Goal: Task Accomplishment & Management: Manage account settings

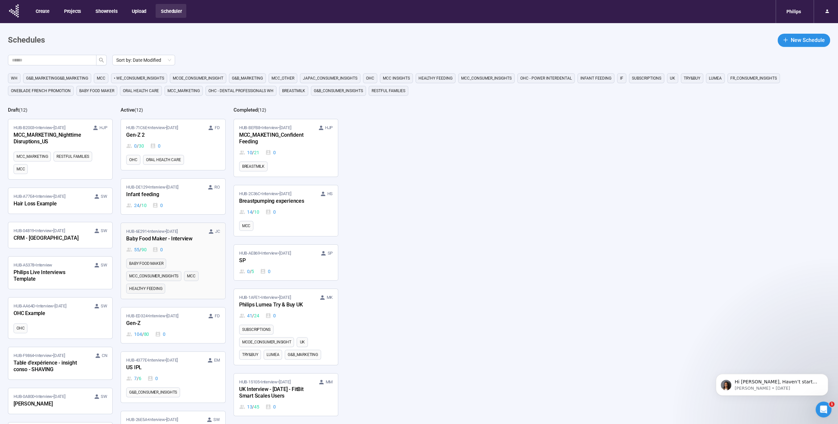
click at [182, 237] on div "Baby Food Maker - Interview" at bounding box center [162, 239] width 73 height 9
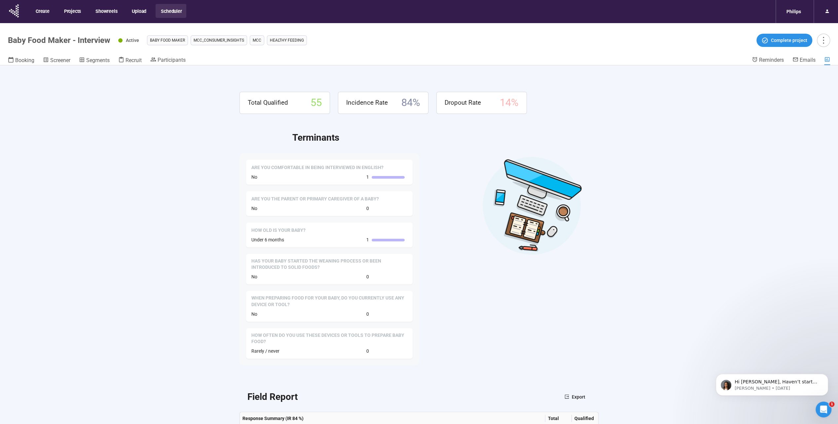
drag, startPoint x: 202, startPoint y: 223, endPoint x: 190, endPoint y: 125, distance: 99.2
click at [202, 223] on div "Total Qualified 55 Incidence Rate 84 % Dropout Rate 14 % Terminants Are you com…" at bounding box center [419, 256] width 838 height 382
click at [173, 59] on span "Participants" at bounding box center [172, 60] width 28 height 6
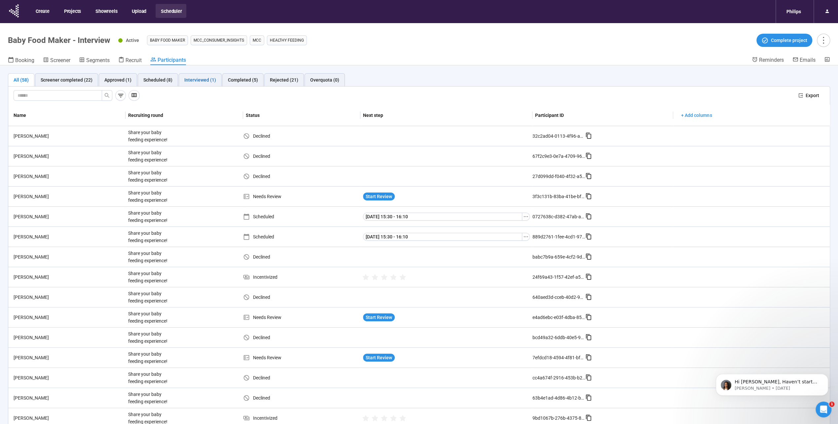
click at [184, 77] on div "Interviewed (1)" at bounding box center [200, 79] width 32 height 7
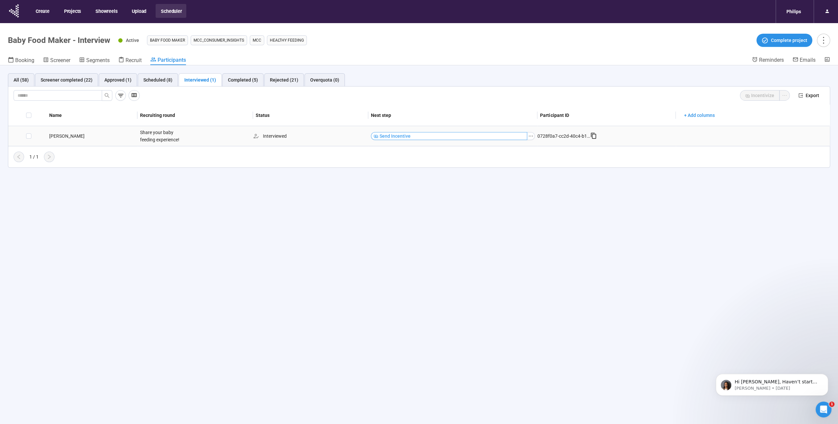
click at [395, 136] on span "Send Incentive" at bounding box center [395, 135] width 31 height 7
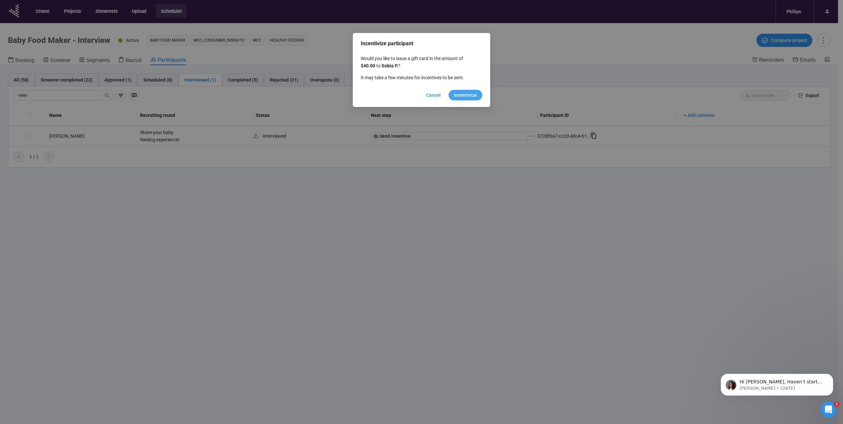
click at [473, 97] on span "Incentivize" at bounding box center [465, 95] width 23 height 7
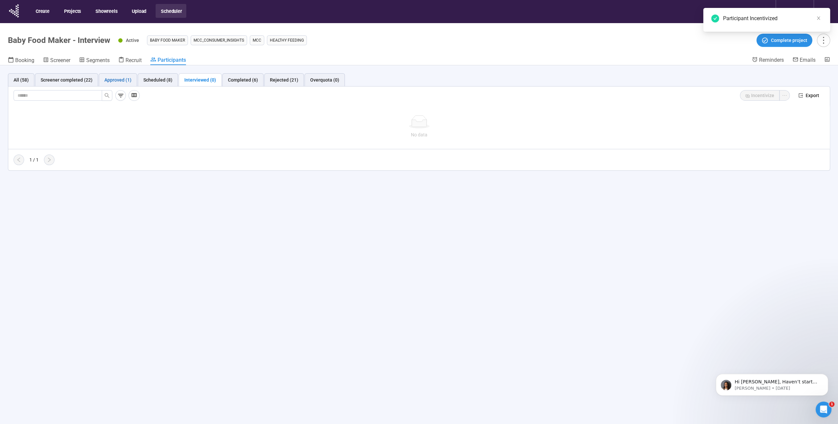
click at [121, 79] on div "Approved (1)" at bounding box center [117, 79] width 27 height 7
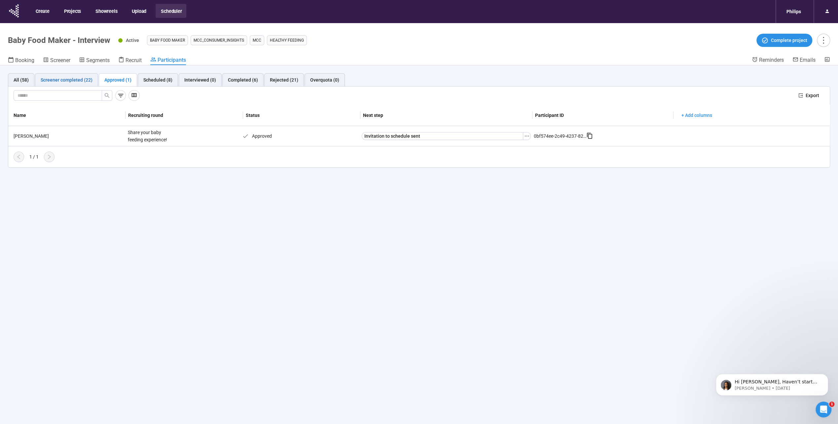
click at [77, 80] on div "Screener completed (22)" at bounding box center [67, 79] width 52 height 7
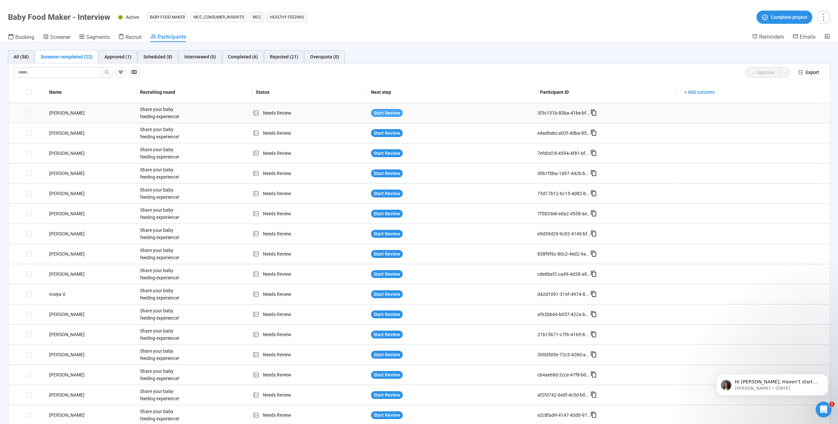
click at [378, 113] on span "Start Review" at bounding box center [387, 112] width 26 height 7
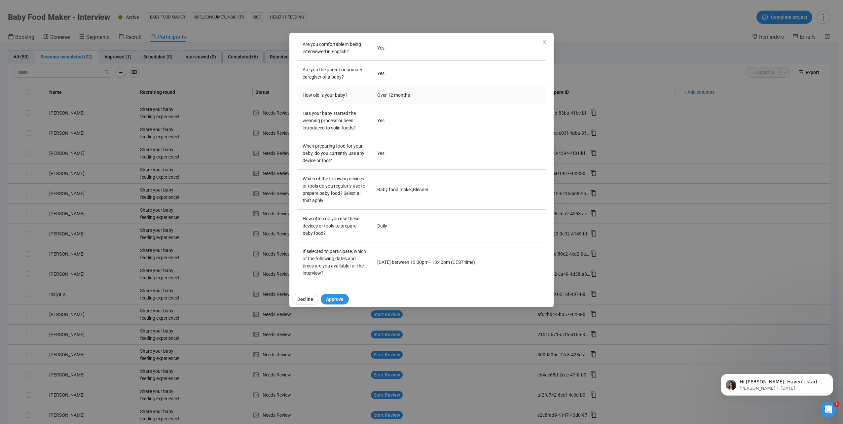
scroll to position [131, 0]
click at [308, 300] on span "Decline" at bounding box center [305, 299] width 16 height 7
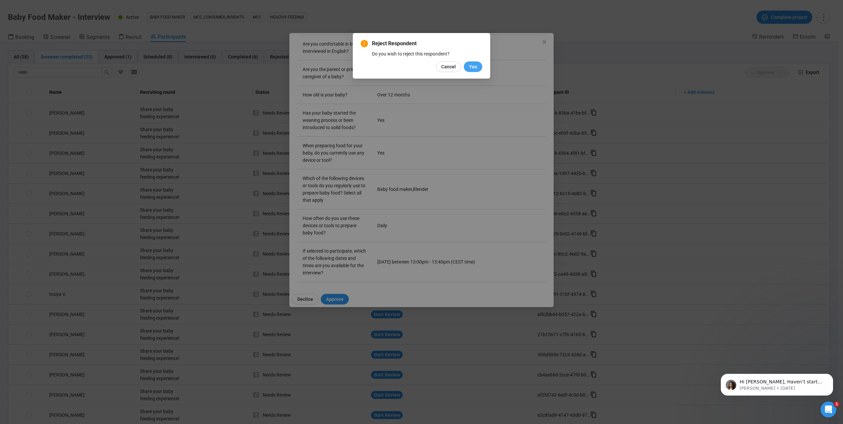
click at [476, 70] on span "Yes" at bounding box center [473, 66] width 8 height 7
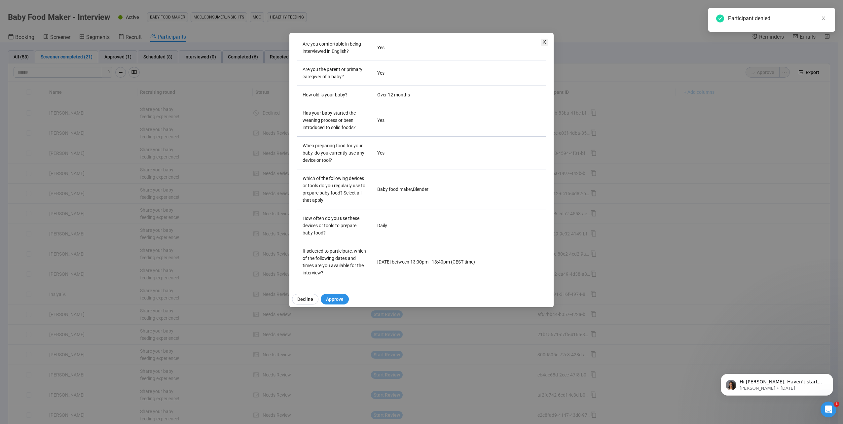
click at [545, 44] on icon "close" at bounding box center [544, 42] width 4 height 4
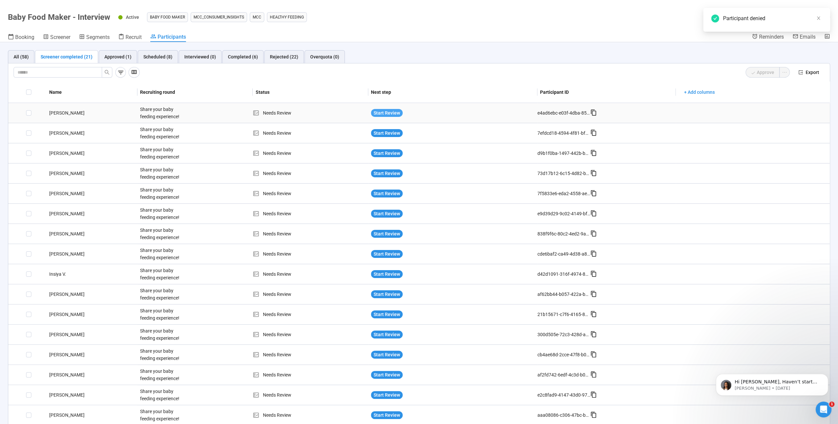
click at [380, 113] on span "Start Review" at bounding box center [387, 112] width 26 height 7
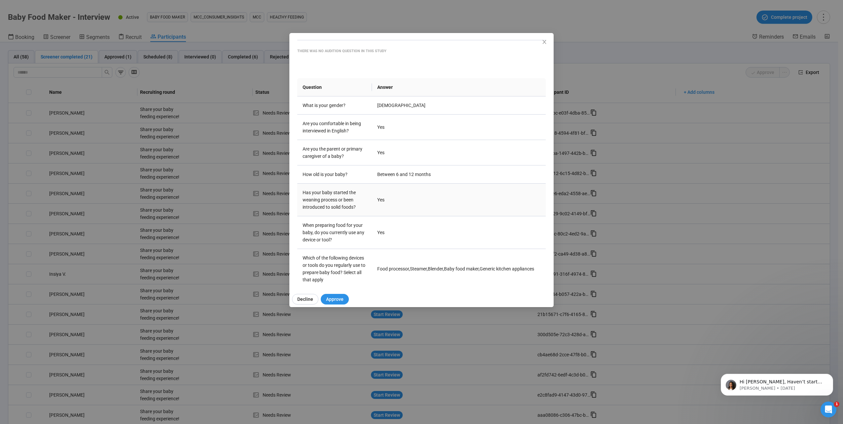
scroll to position [168, 0]
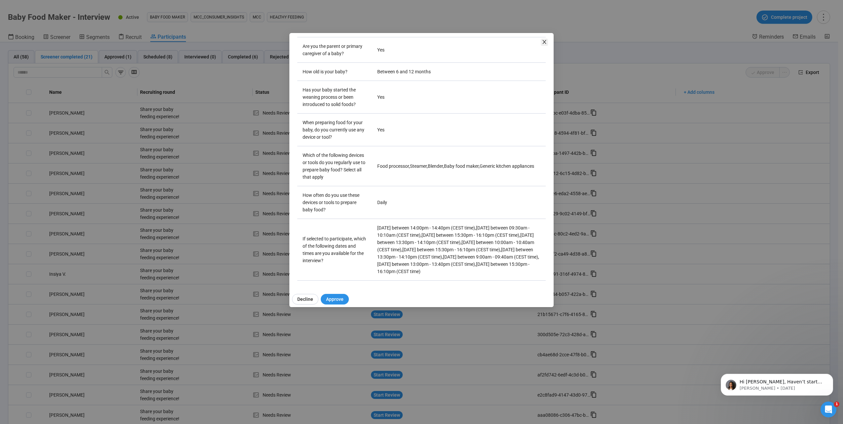
click at [543, 42] on icon "close" at bounding box center [544, 41] width 5 height 5
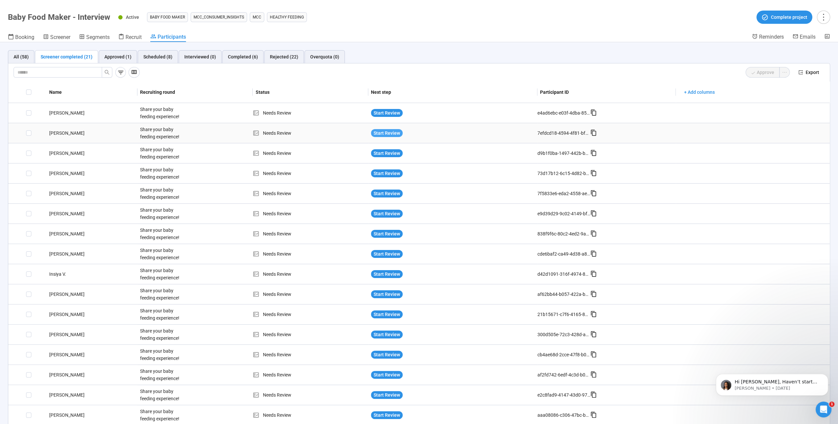
click at [385, 135] on span "Start Review" at bounding box center [387, 132] width 26 height 7
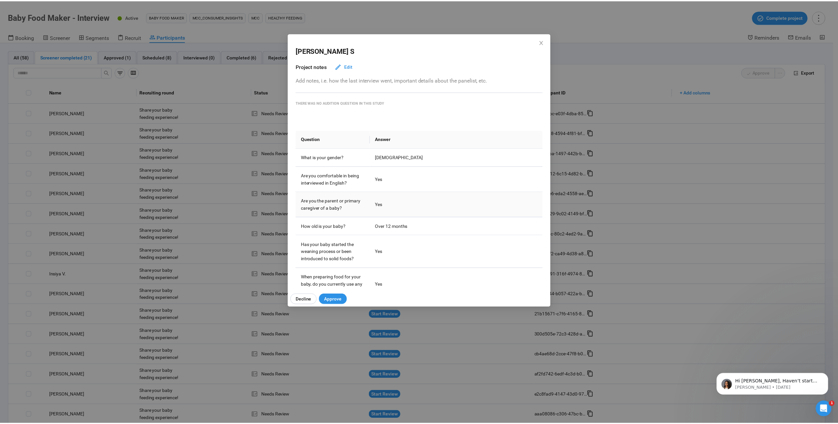
scroll to position [161, 0]
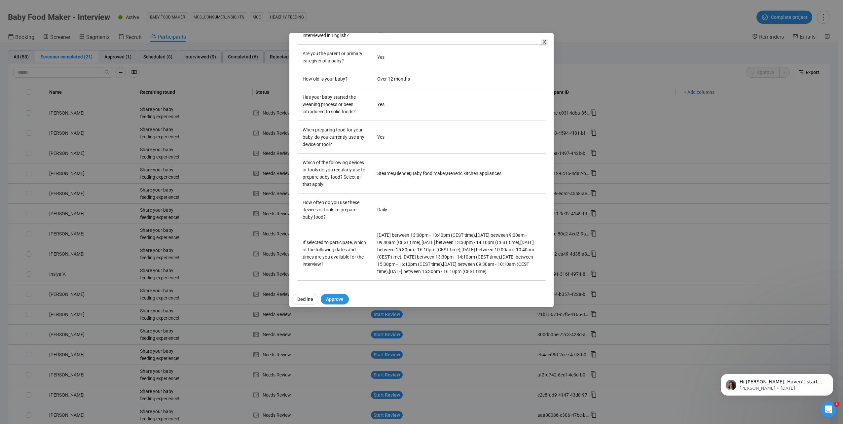
click at [545, 44] on icon "close" at bounding box center [544, 41] width 5 height 5
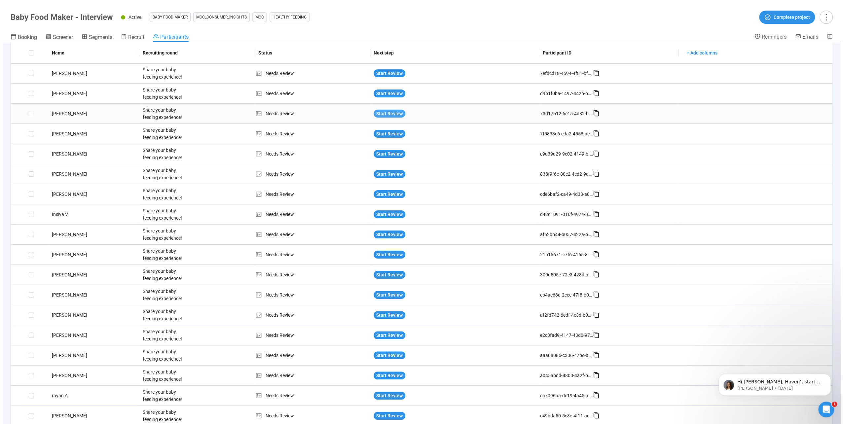
scroll to position [66, 0]
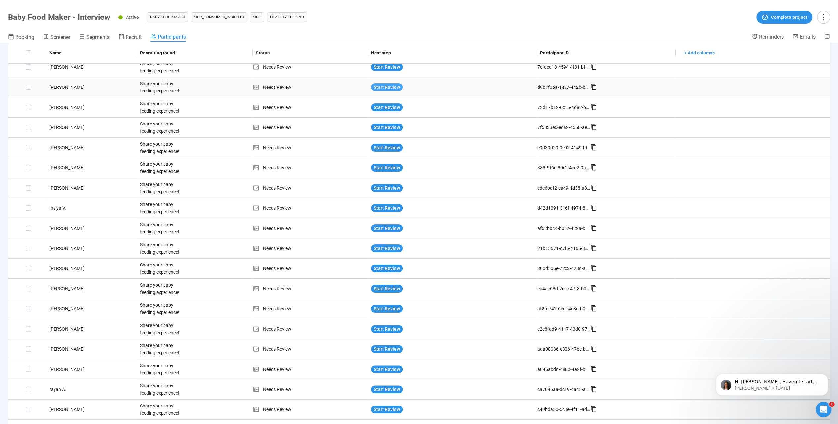
click at [384, 84] on span "Start Review" at bounding box center [387, 87] width 26 height 7
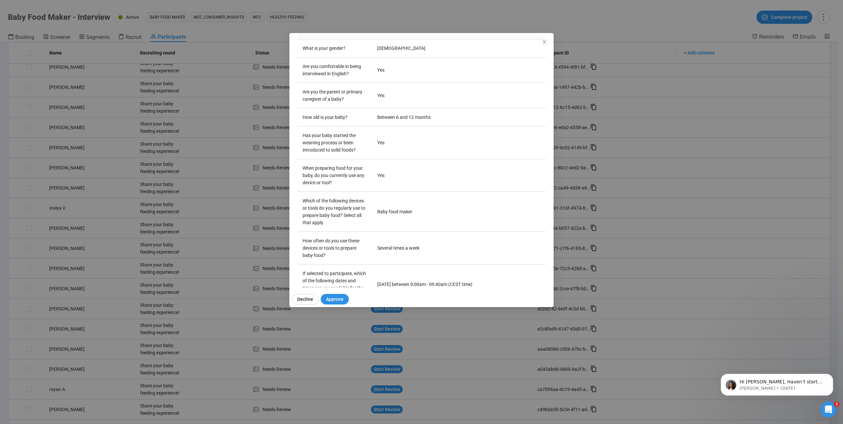
scroll to position [131, 0]
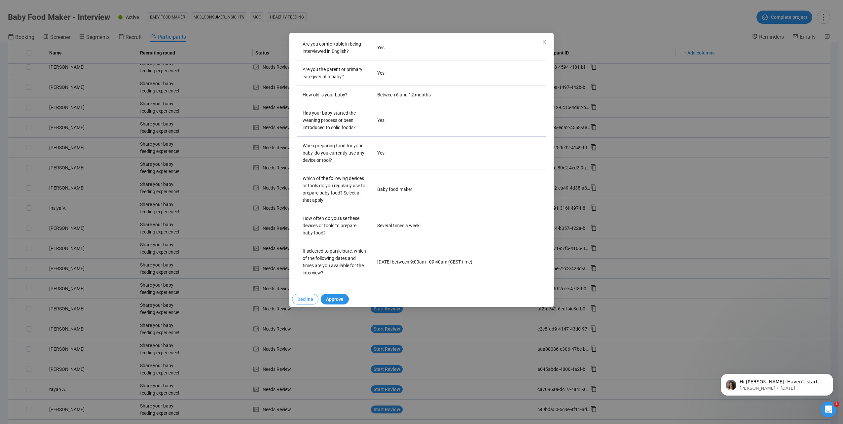
click at [305, 299] on span "Decline" at bounding box center [305, 299] width 16 height 7
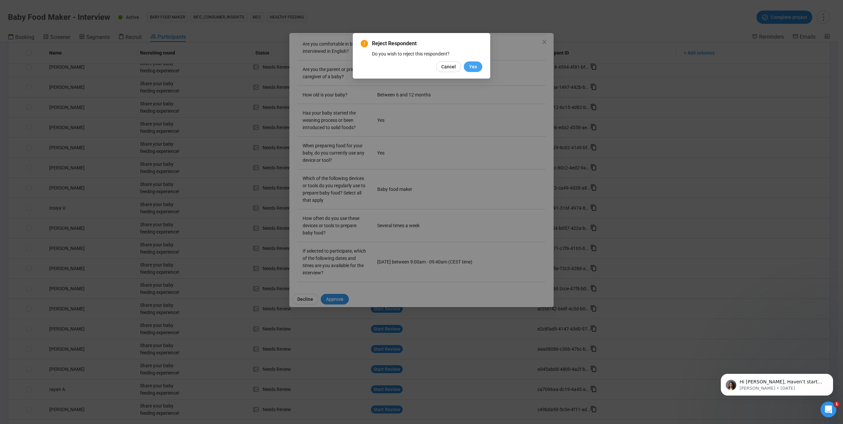
click at [471, 66] on span "Yes" at bounding box center [473, 66] width 8 height 7
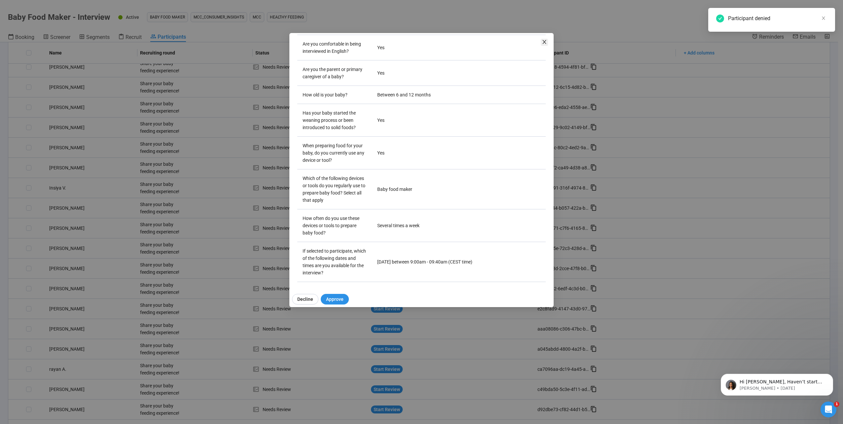
click at [546, 42] on icon "close" at bounding box center [544, 41] width 5 height 5
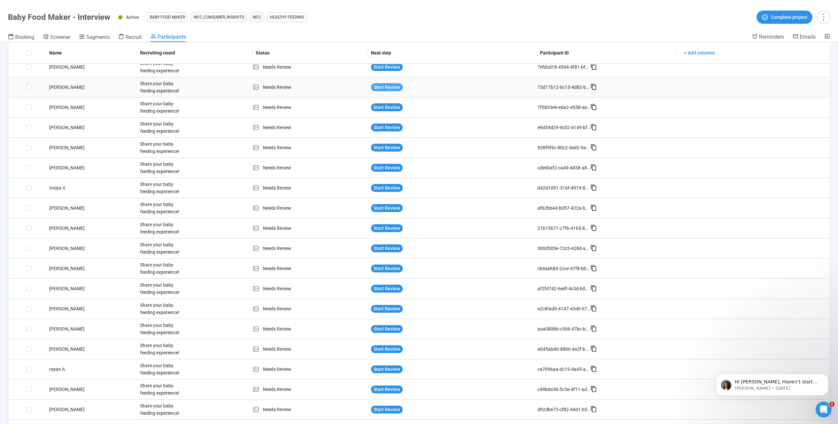
click at [374, 85] on span "Start Review" at bounding box center [387, 87] width 26 height 7
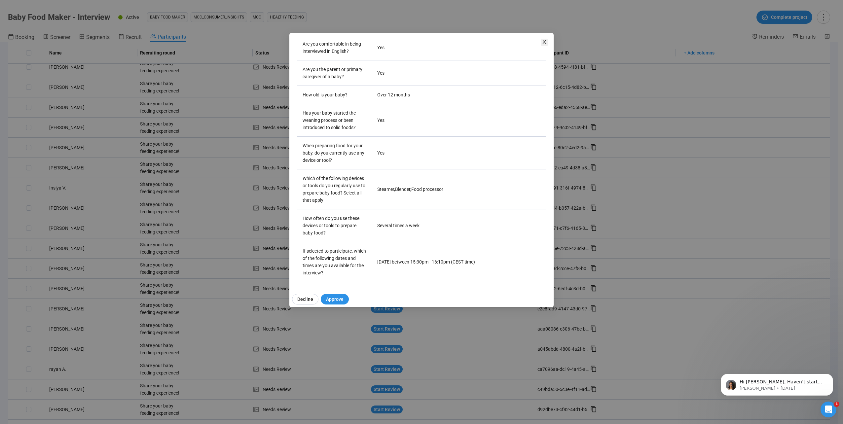
click at [546, 42] on icon "close" at bounding box center [544, 41] width 5 height 5
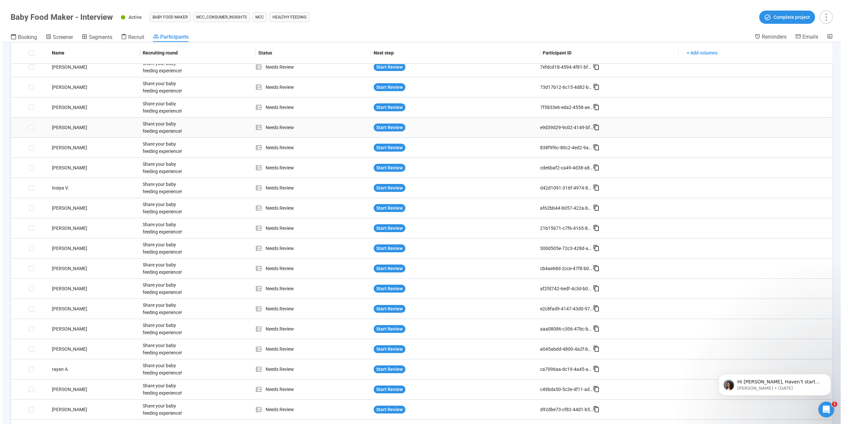
scroll to position [99, 0]
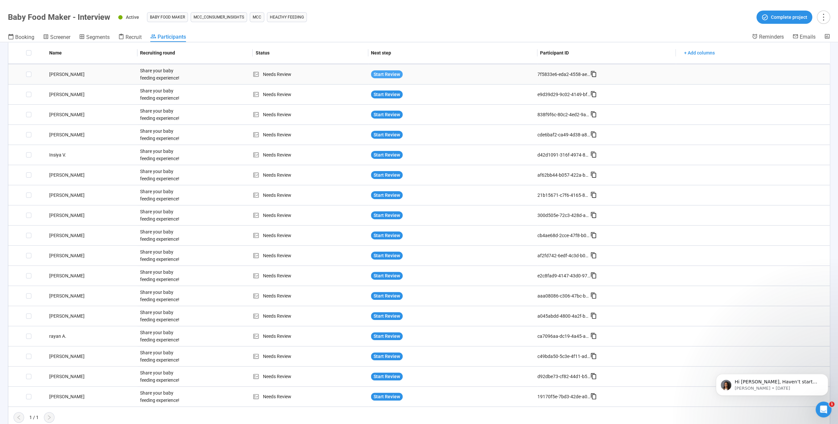
click at [394, 72] on span "Start Review" at bounding box center [387, 74] width 26 height 7
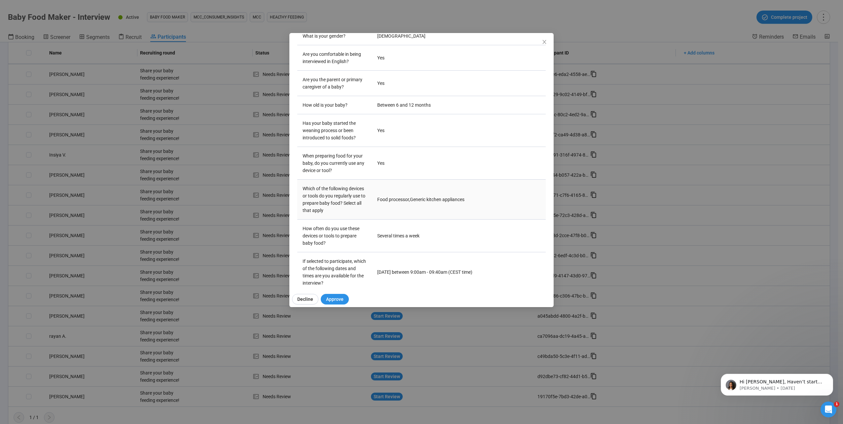
scroll to position [131, 0]
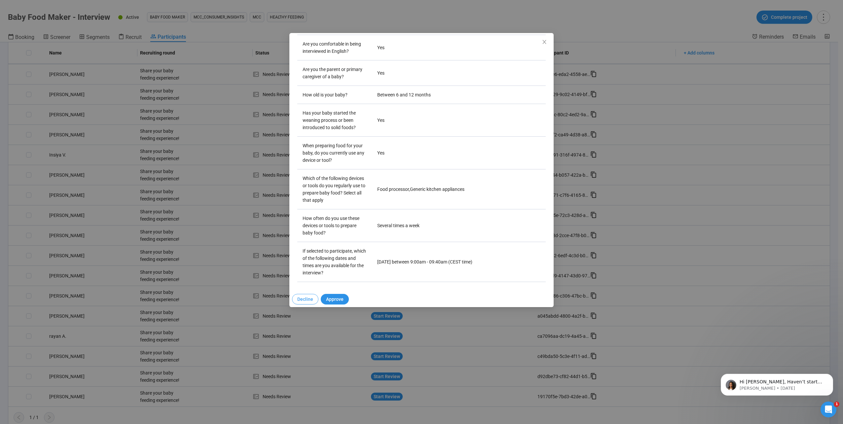
click at [308, 299] on span "Decline" at bounding box center [305, 299] width 16 height 7
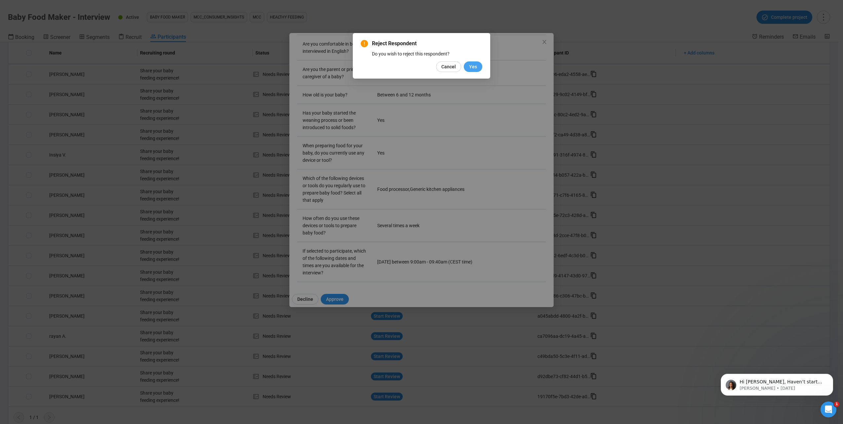
click at [476, 67] on span "Yes" at bounding box center [473, 66] width 8 height 7
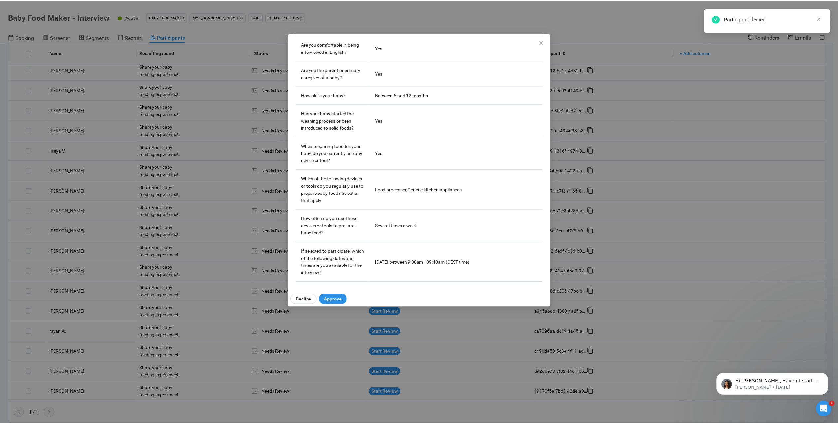
scroll to position [81, 0]
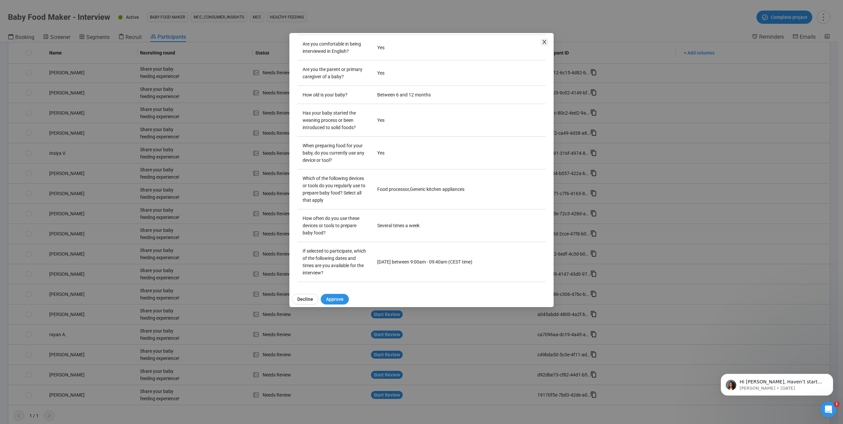
click at [544, 43] on icon "close" at bounding box center [544, 41] width 5 height 5
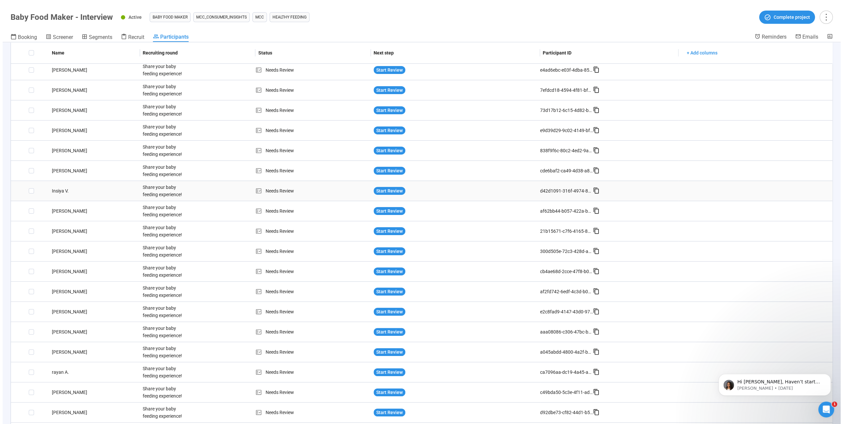
scroll to position [66, 0]
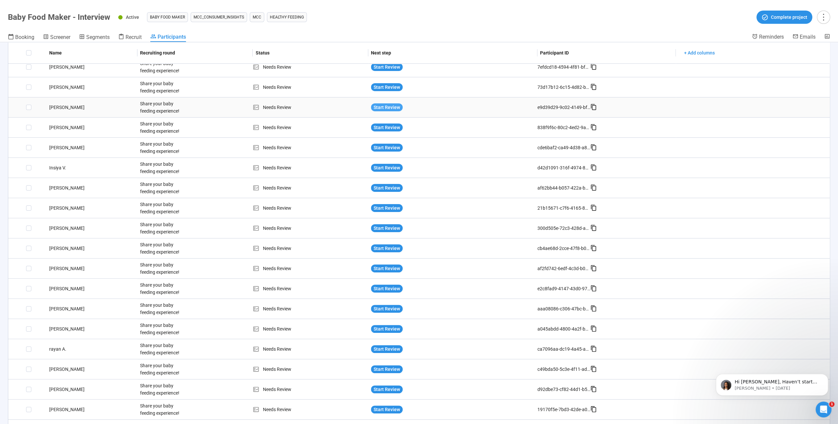
click at [379, 105] on span "Start Review" at bounding box center [387, 107] width 26 height 7
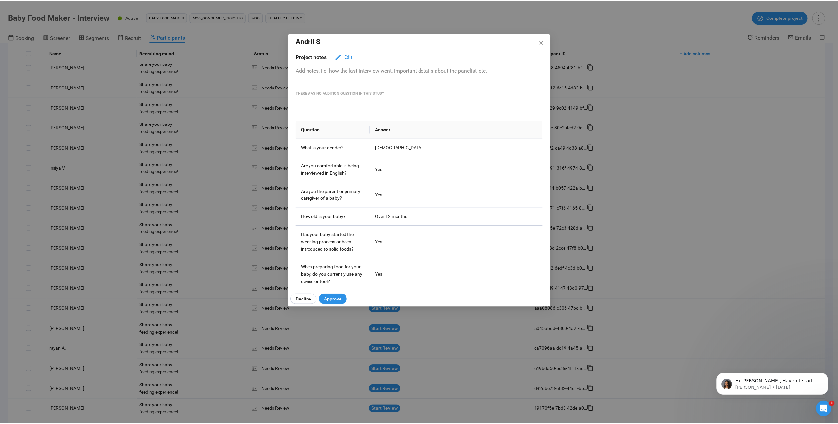
scroll to position [0, 0]
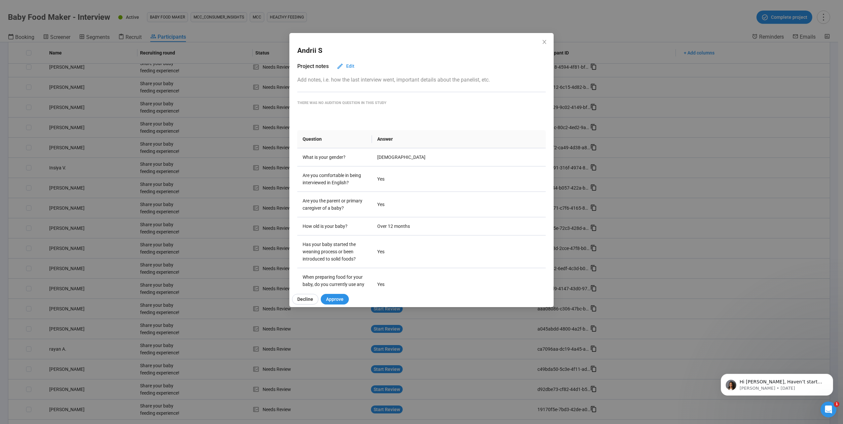
click at [546, 39] on icon "close" at bounding box center [544, 41] width 5 height 5
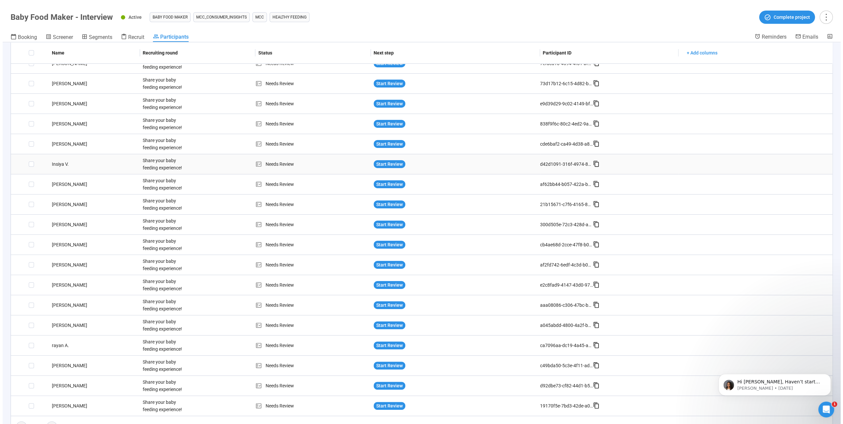
scroll to position [81, 0]
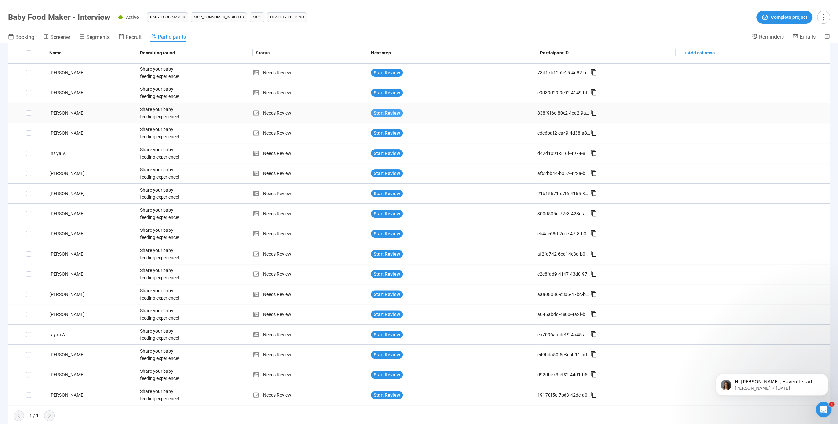
click at [385, 114] on span "Start Review" at bounding box center [387, 112] width 26 height 7
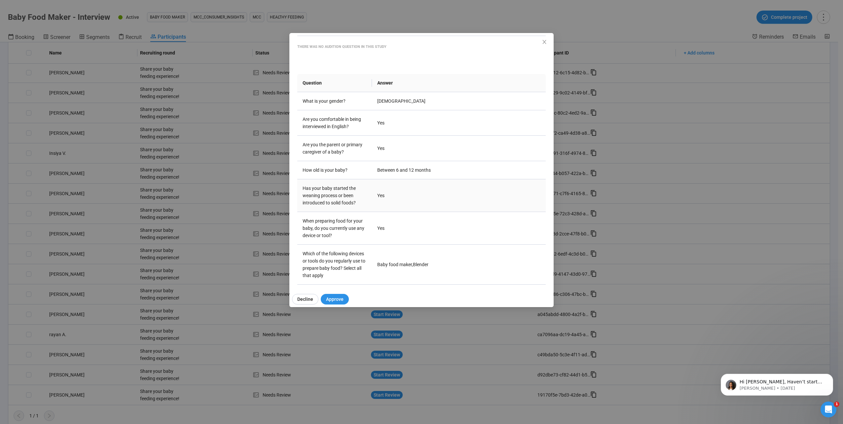
scroll to position [131, 0]
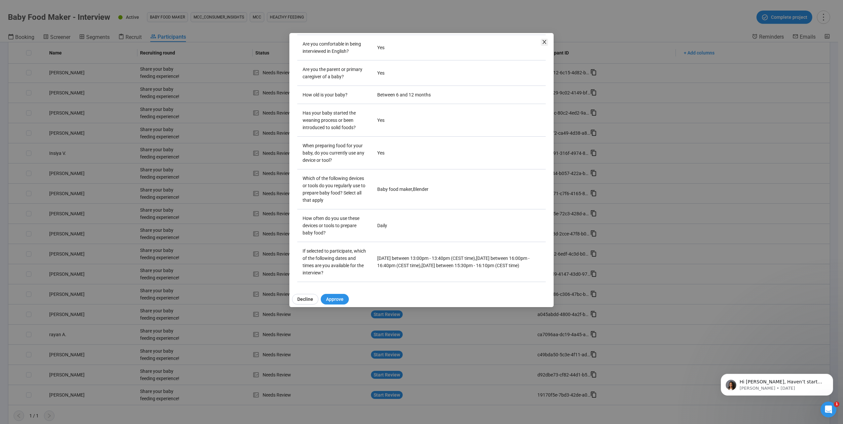
click at [544, 42] on icon "close" at bounding box center [544, 42] width 4 height 4
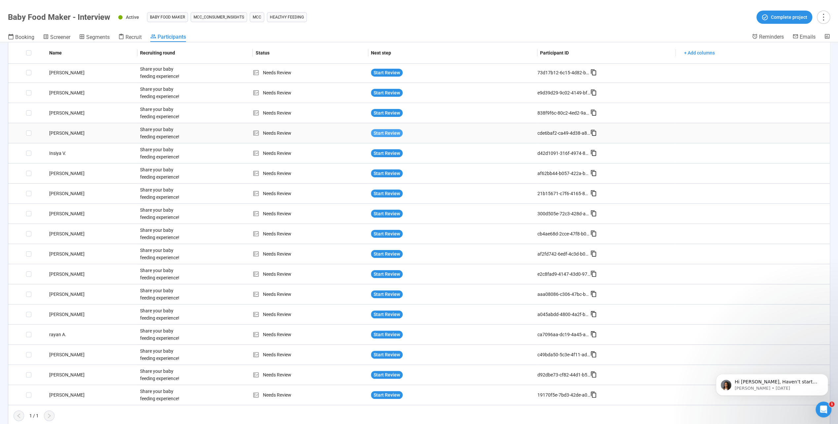
click at [387, 133] on span "Start Review" at bounding box center [387, 132] width 26 height 7
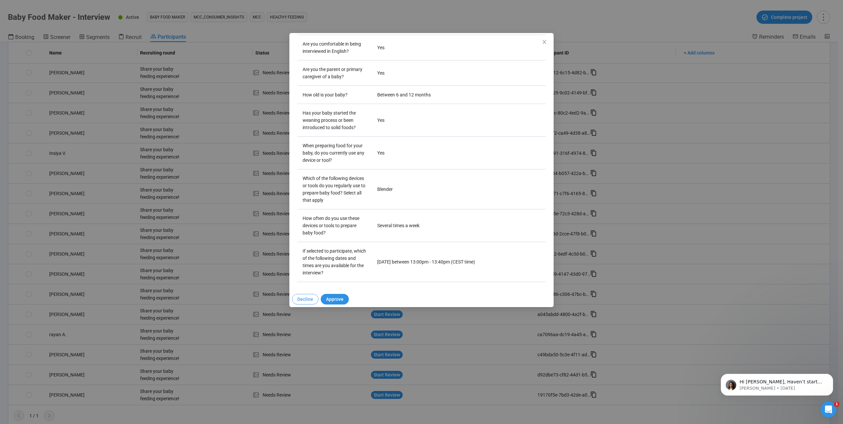
click at [311, 297] on span "Decline" at bounding box center [305, 299] width 16 height 7
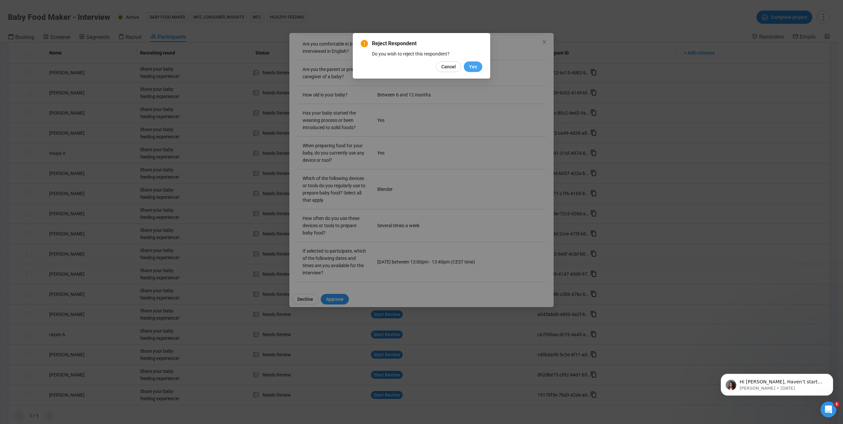
click at [473, 69] on span "Yes" at bounding box center [473, 66] width 8 height 7
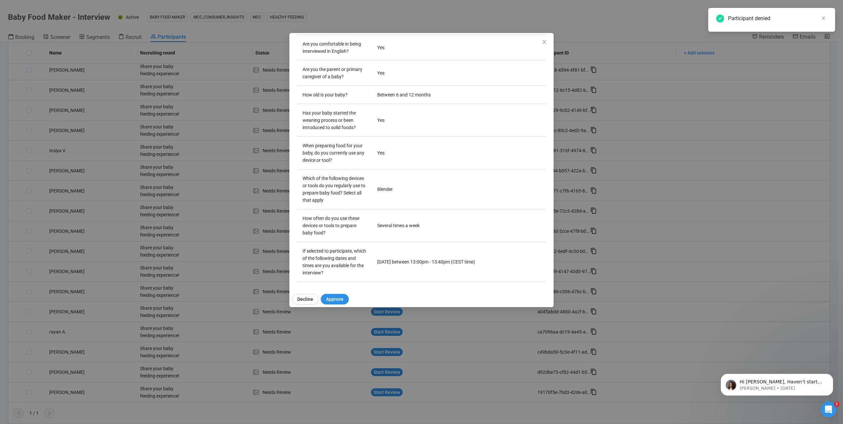
scroll to position [60, 0]
click at [544, 39] on icon "close" at bounding box center [544, 41] width 5 height 5
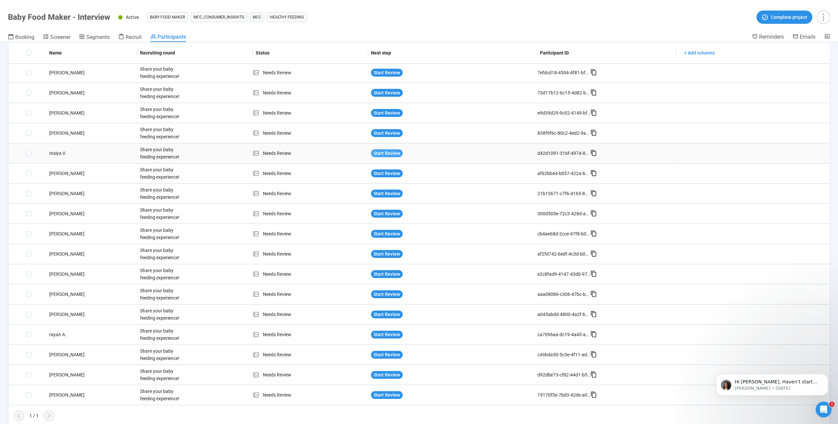
click at [377, 151] on span "Start Review" at bounding box center [387, 153] width 26 height 7
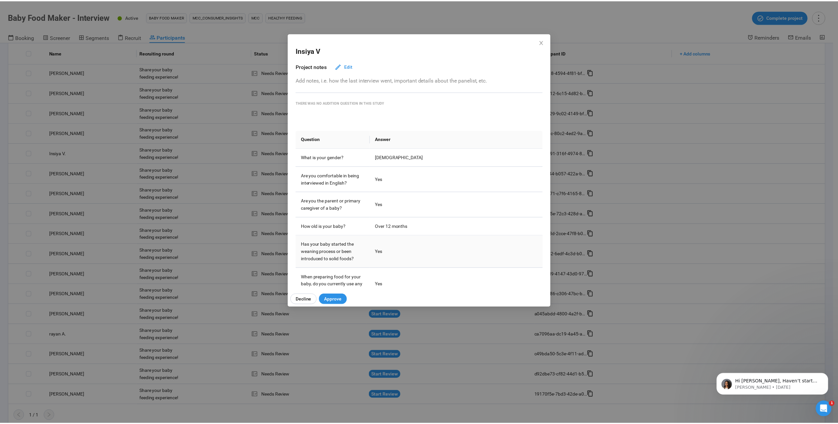
scroll to position [131, 0]
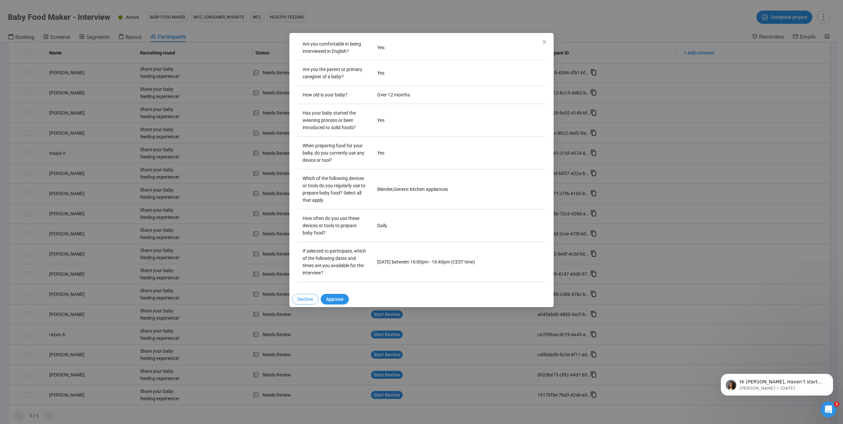
click at [307, 299] on span "Decline" at bounding box center [305, 299] width 16 height 7
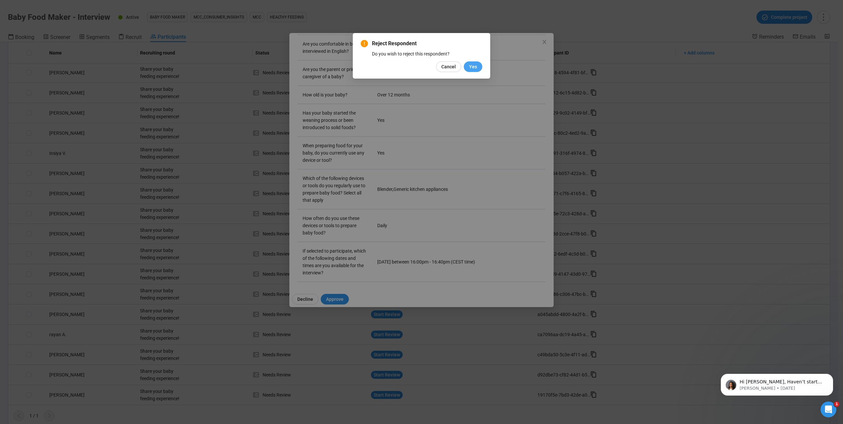
click at [473, 69] on span "Yes" at bounding box center [473, 66] width 8 height 7
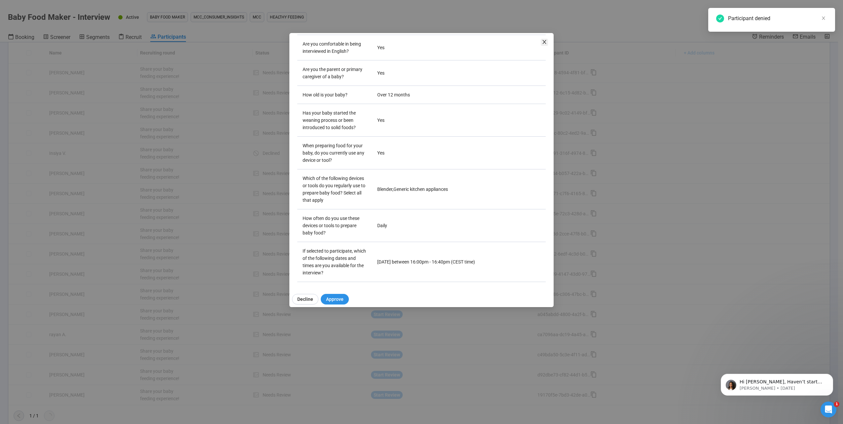
click at [545, 42] on icon "close" at bounding box center [544, 42] width 4 height 4
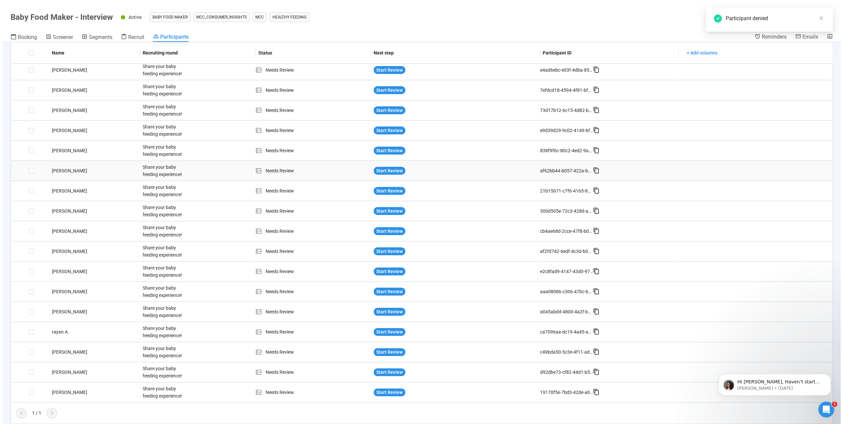
scroll to position [40, 0]
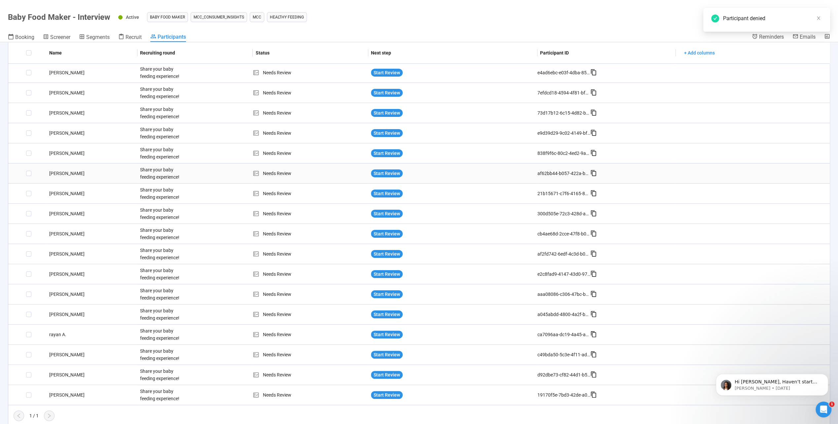
click at [63, 173] on div "[PERSON_NAME]" at bounding box center [92, 173] width 91 height 7
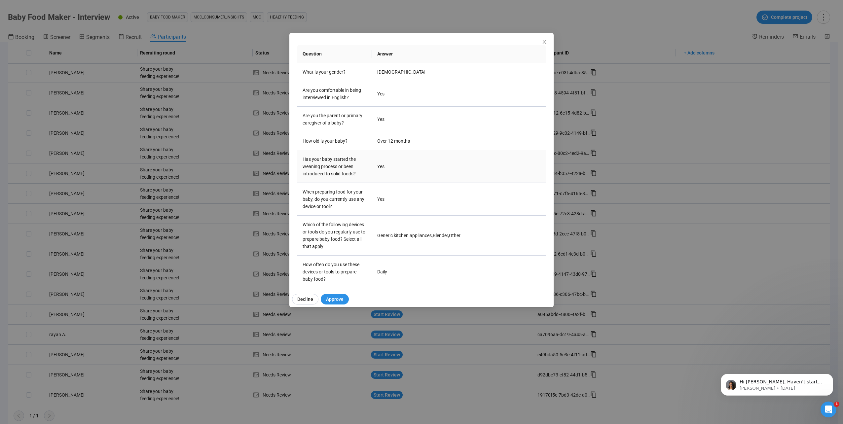
scroll to position [131, 0]
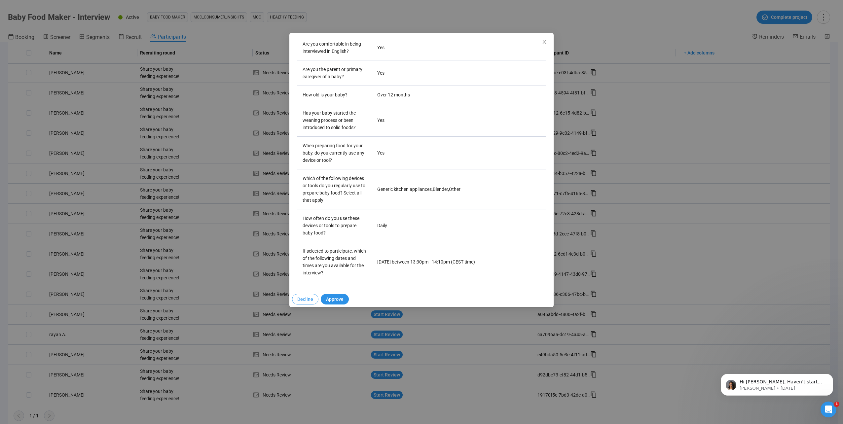
click at [305, 298] on span "Decline" at bounding box center [305, 299] width 16 height 7
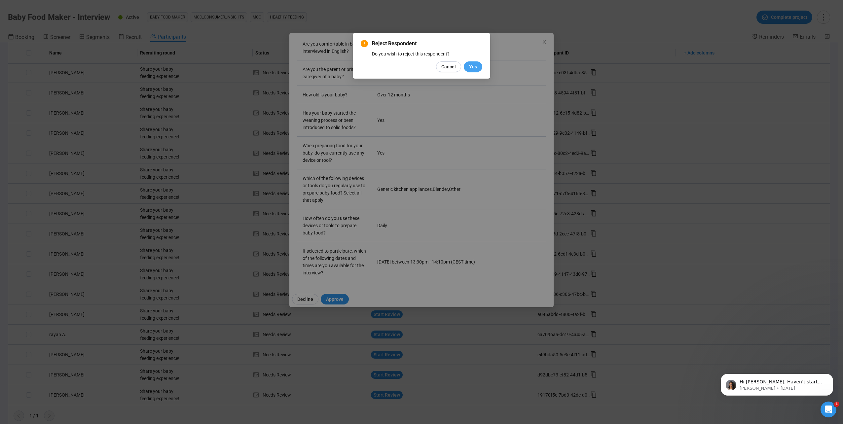
click at [478, 68] on button "Yes" at bounding box center [473, 66] width 18 height 11
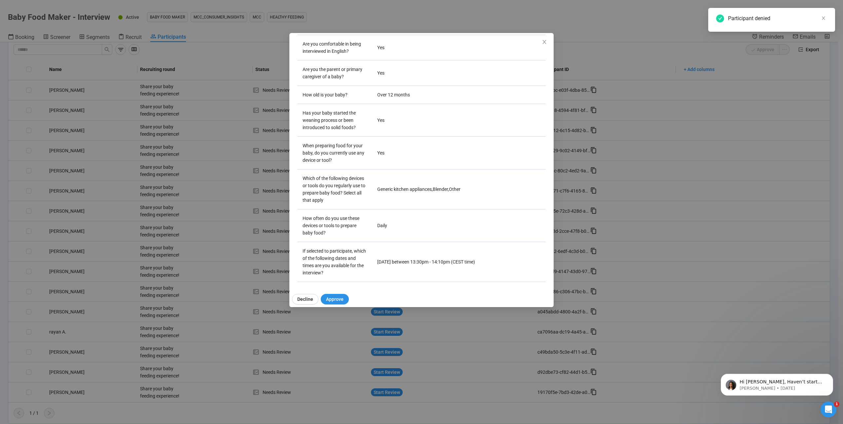
scroll to position [20, 0]
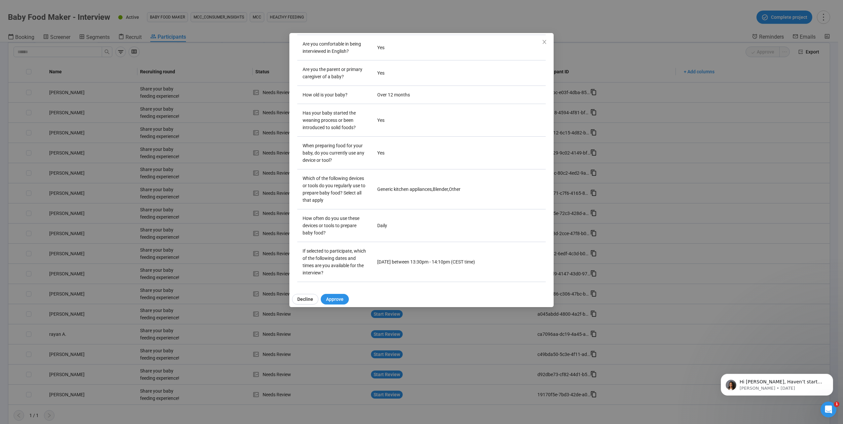
click at [547, 40] on span "Close" at bounding box center [544, 42] width 7 height 7
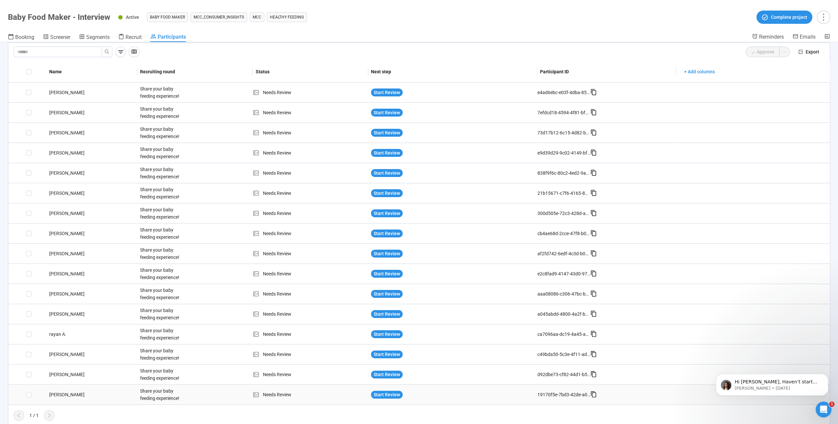
click at [52, 393] on div "[PERSON_NAME]" at bounding box center [92, 394] width 91 height 7
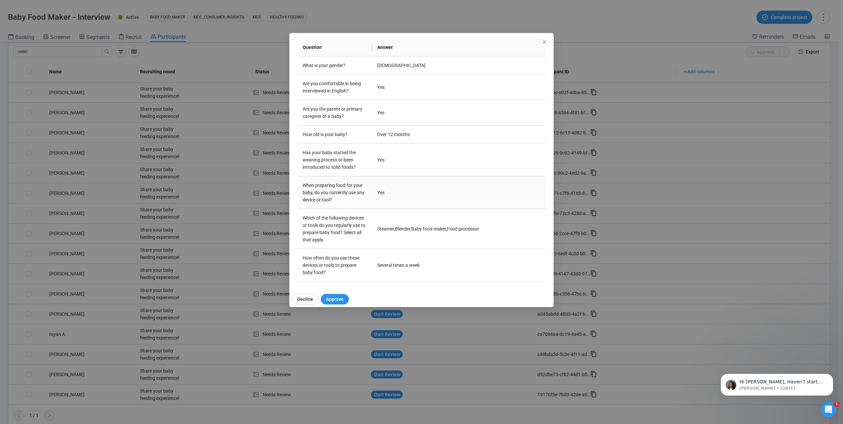
scroll to position [165, 0]
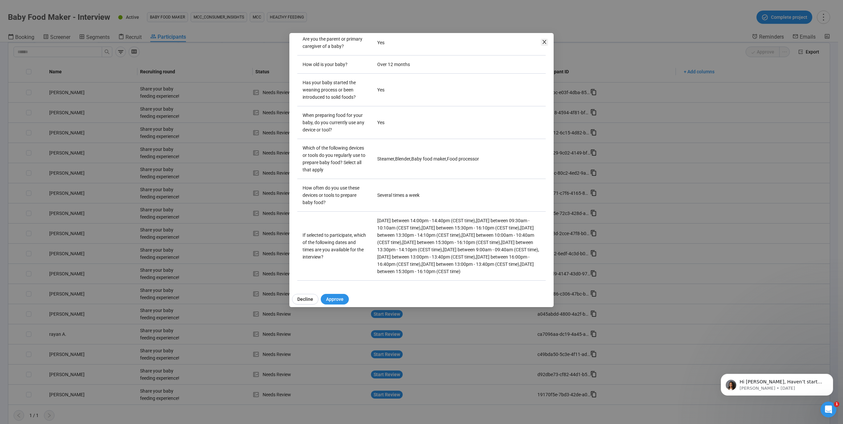
click at [546, 43] on icon "close" at bounding box center [544, 41] width 5 height 5
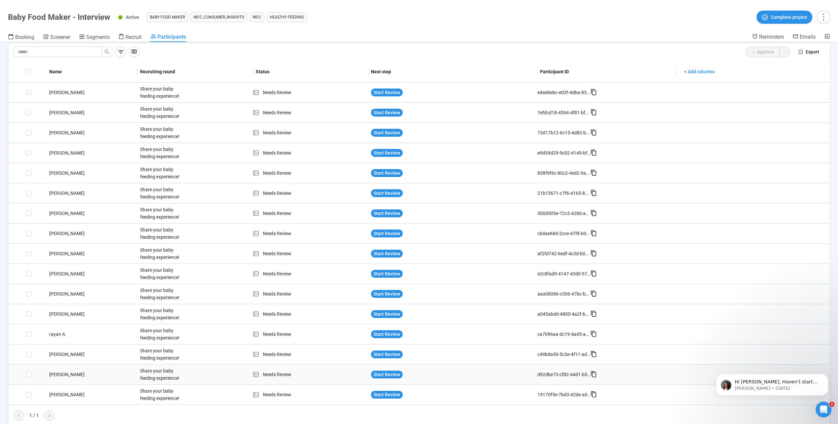
click at [65, 373] on div "[PERSON_NAME]" at bounding box center [92, 374] width 91 height 7
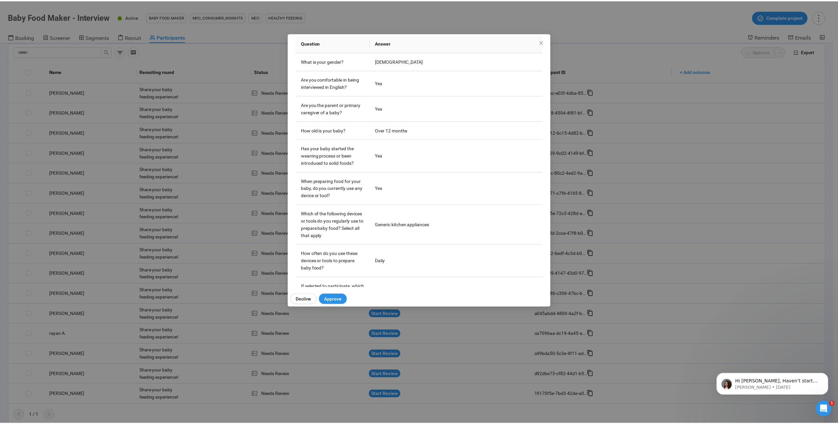
scroll to position [131, 0]
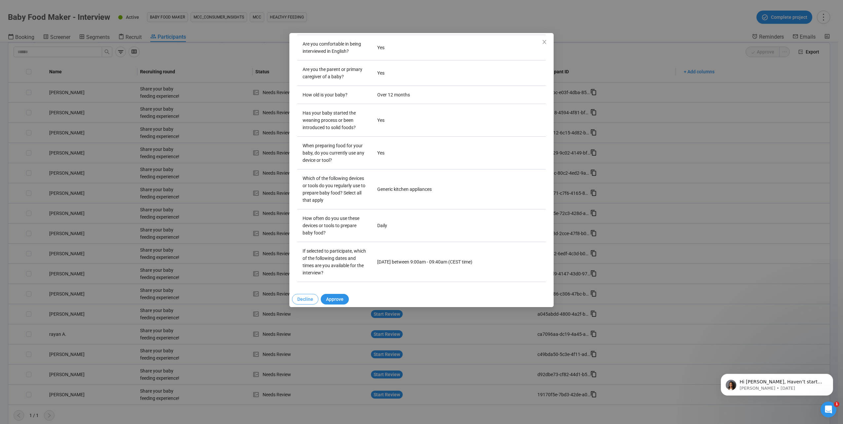
click at [305, 297] on span "Decline" at bounding box center [305, 299] width 16 height 7
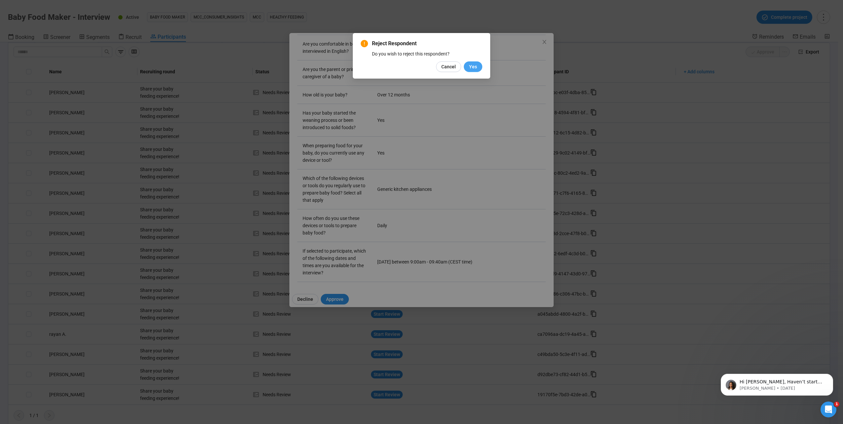
click at [472, 71] on button "Yes" at bounding box center [473, 66] width 18 height 11
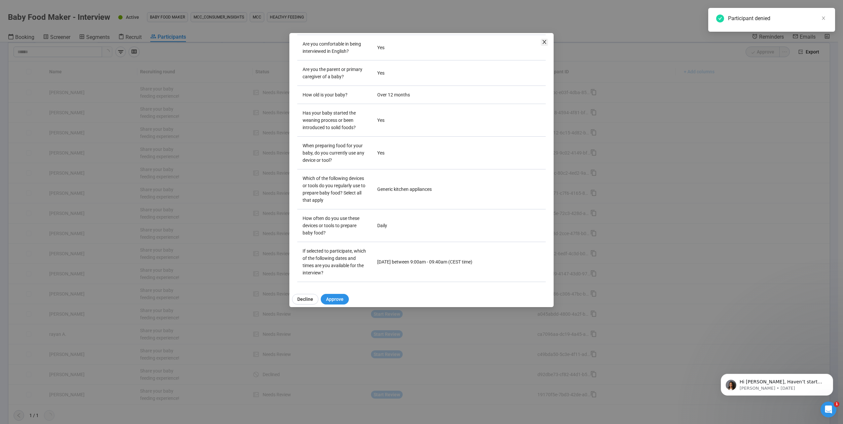
click at [546, 44] on icon "close" at bounding box center [544, 41] width 5 height 5
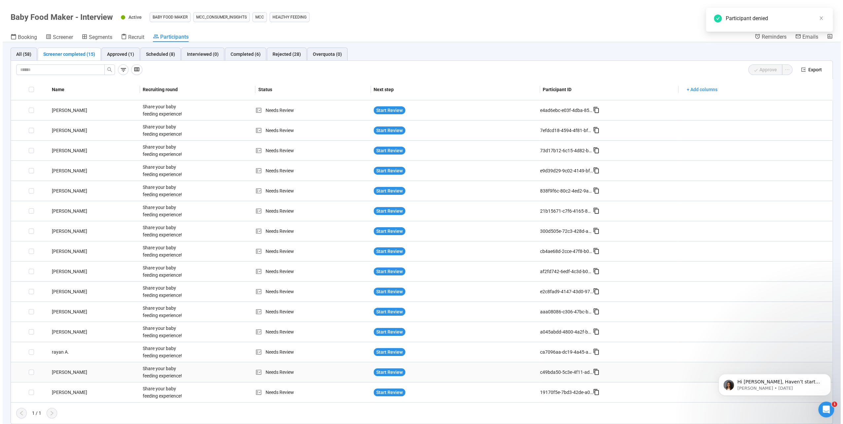
scroll to position [0, 0]
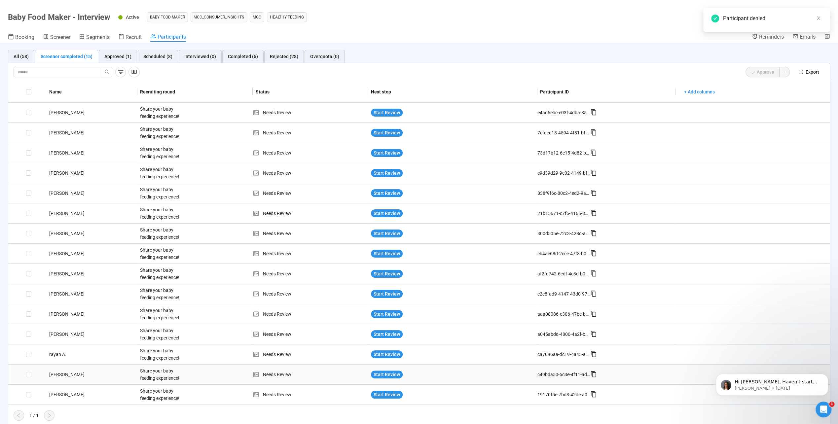
click at [61, 374] on div "[PERSON_NAME]" at bounding box center [92, 374] width 91 height 7
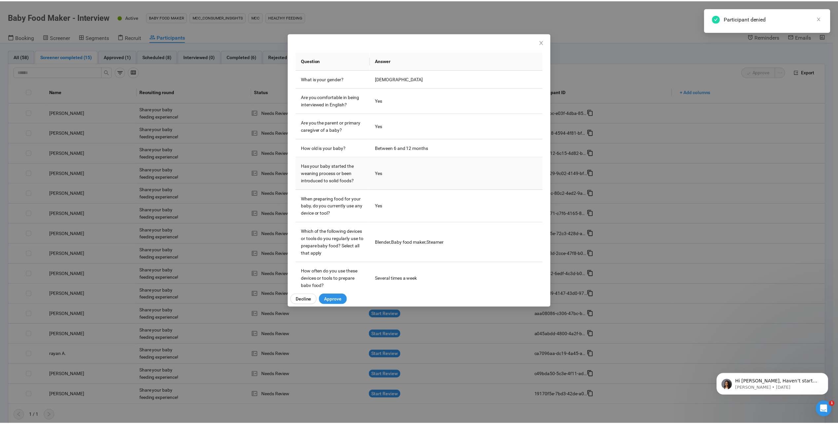
scroll to position [131, 0]
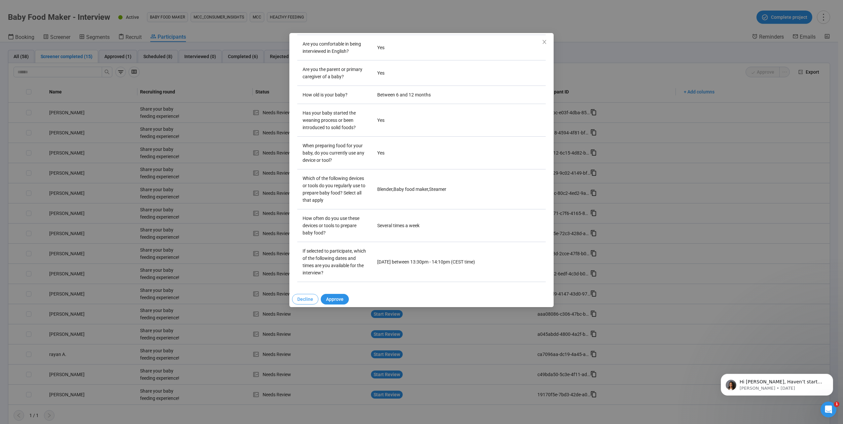
click at [303, 300] on span "Decline" at bounding box center [305, 299] width 16 height 7
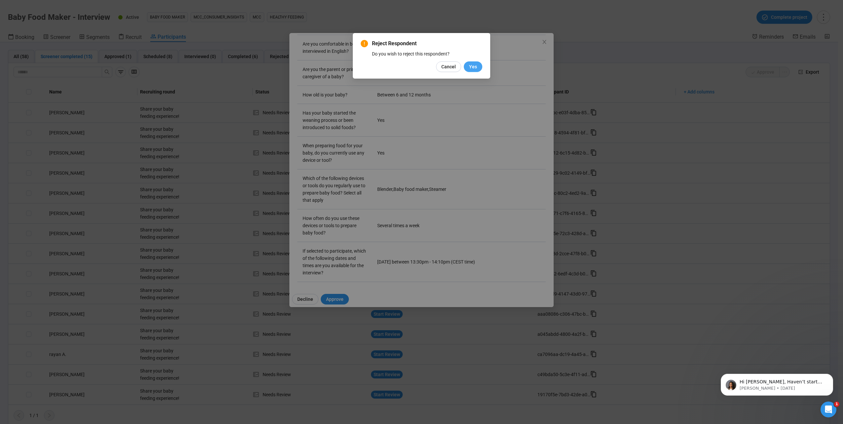
click at [479, 69] on button "Yes" at bounding box center [473, 66] width 18 height 11
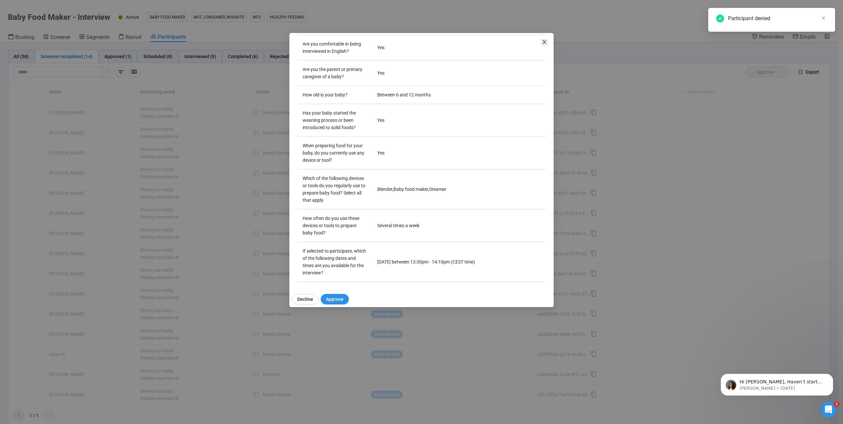
click at [541, 43] on span "Close" at bounding box center [544, 42] width 7 height 7
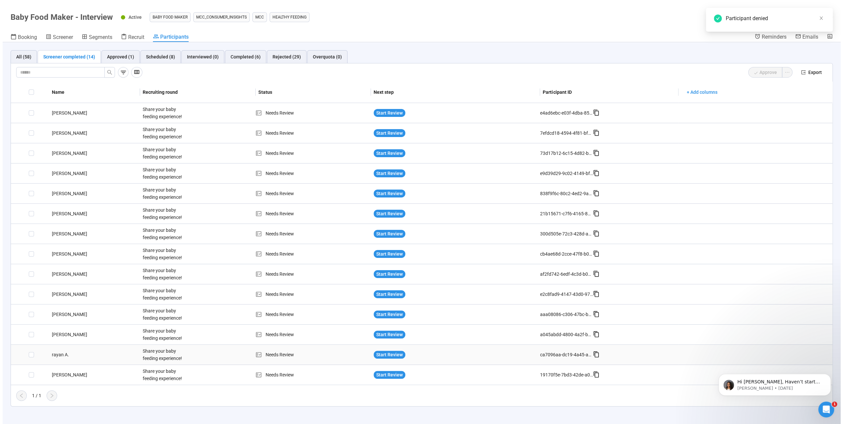
scroll to position [0, 0]
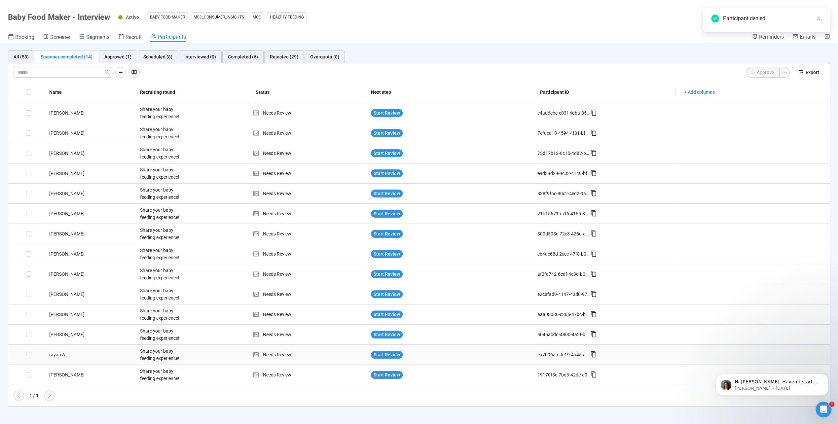
click at [56, 355] on div "rayan A." at bounding box center [92, 354] width 91 height 7
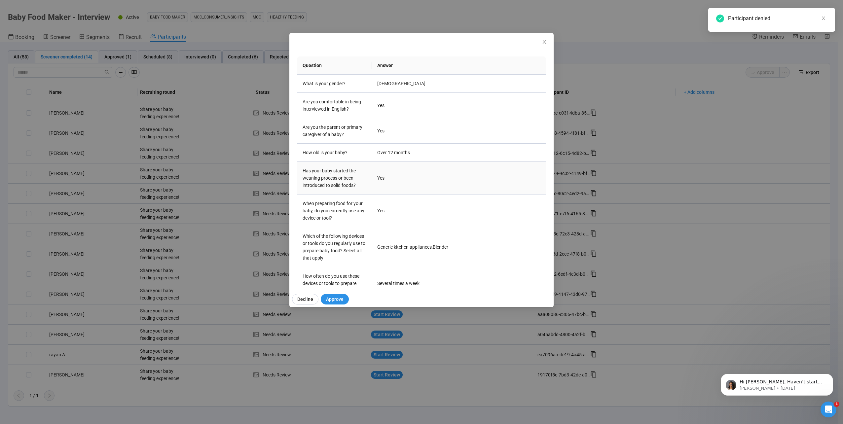
scroll to position [131, 0]
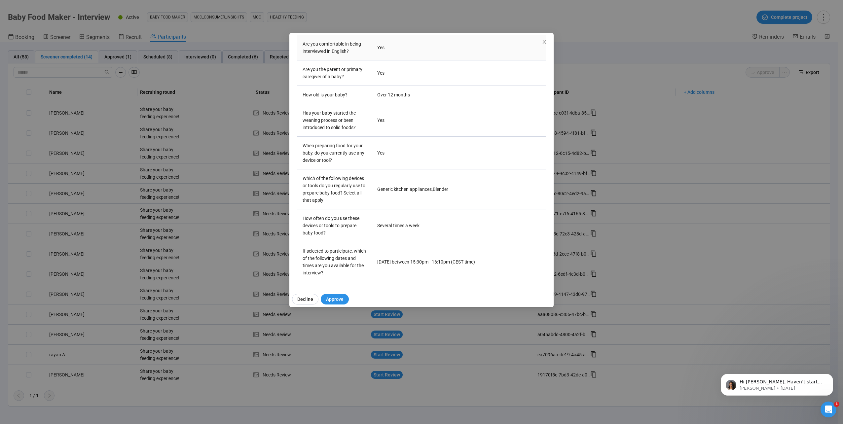
click at [540, 40] on td "Yes" at bounding box center [459, 47] width 174 height 25
click at [541, 43] on span "Close" at bounding box center [544, 42] width 7 height 7
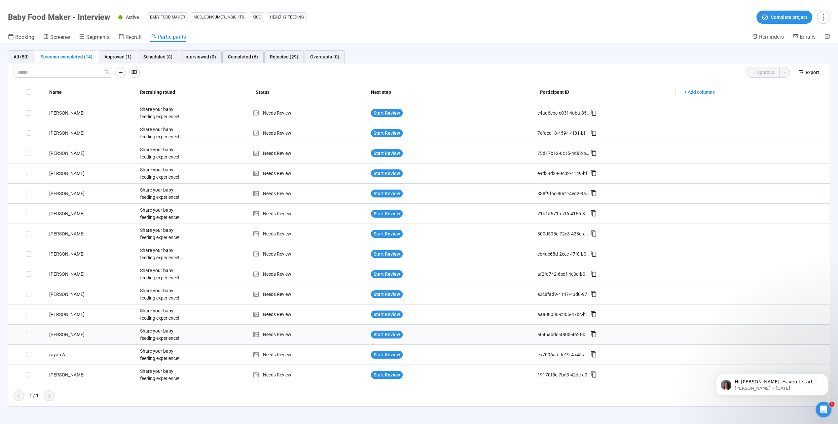
click at [55, 334] on div "[PERSON_NAME]" at bounding box center [92, 334] width 91 height 7
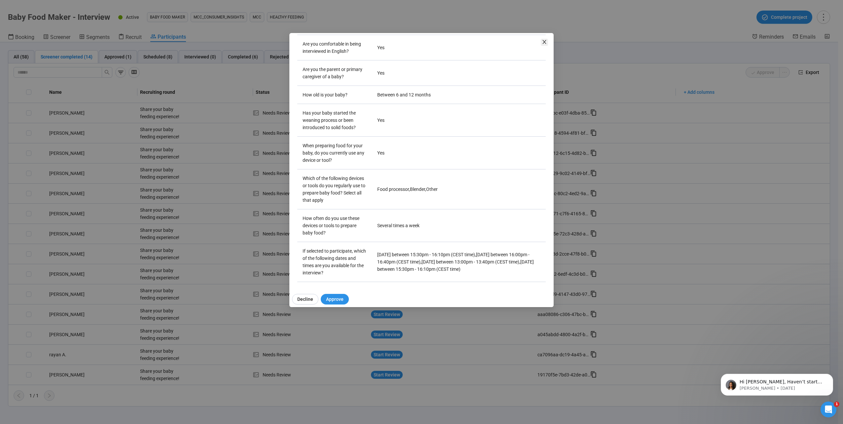
click at [542, 41] on icon "close" at bounding box center [544, 41] width 5 height 5
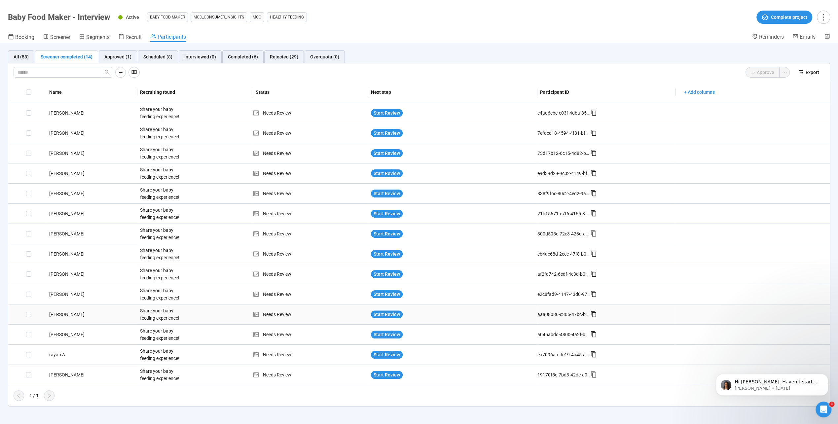
click at [59, 311] on div "[PERSON_NAME]" at bounding box center [92, 314] width 91 height 7
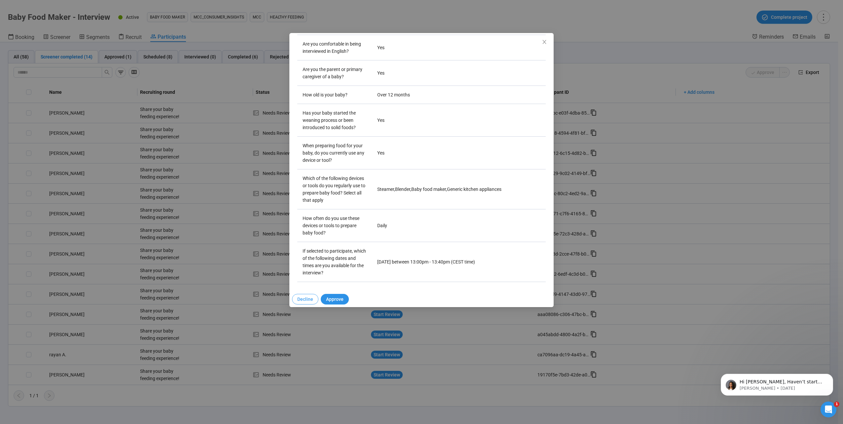
click at [304, 301] on span "Decline" at bounding box center [305, 299] width 16 height 7
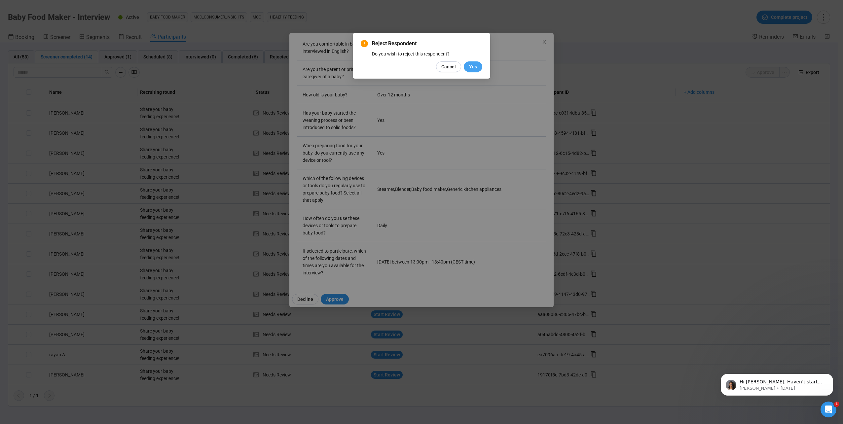
click at [470, 66] on span "Yes" at bounding box center [473, 66] width 8 height 7
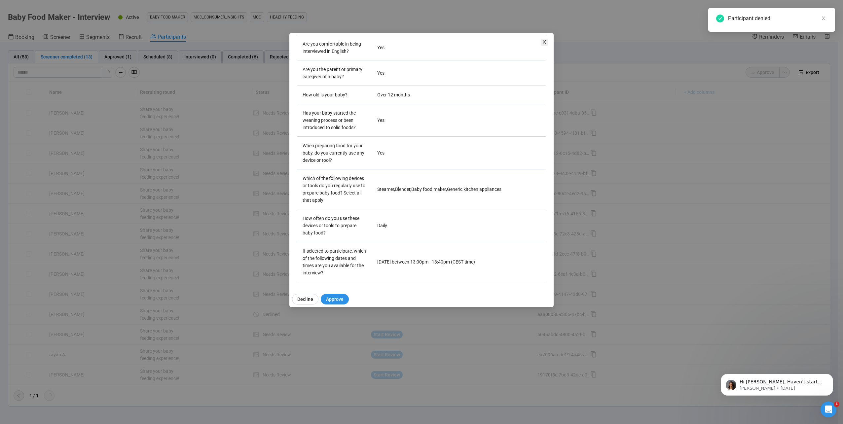
click at [544, 40] on icon "close" at bounding box center [544, 41] width 5 height 5
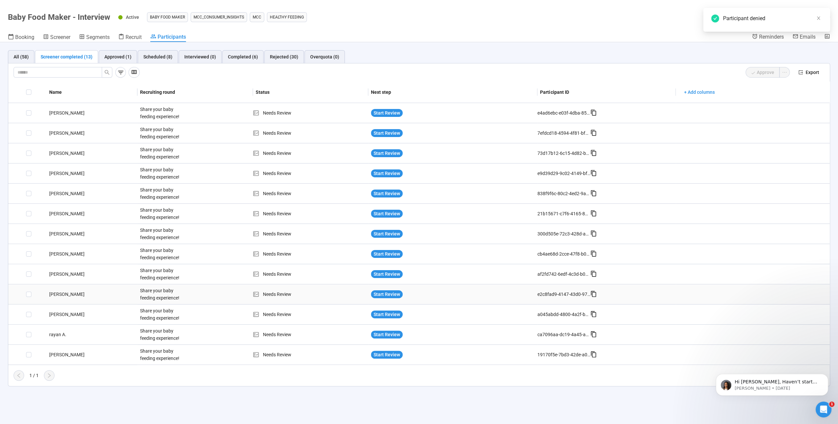
click at [63, 294] on div "[PERSON_NAME]" at bounding box center [92, 294] width 91 height 7
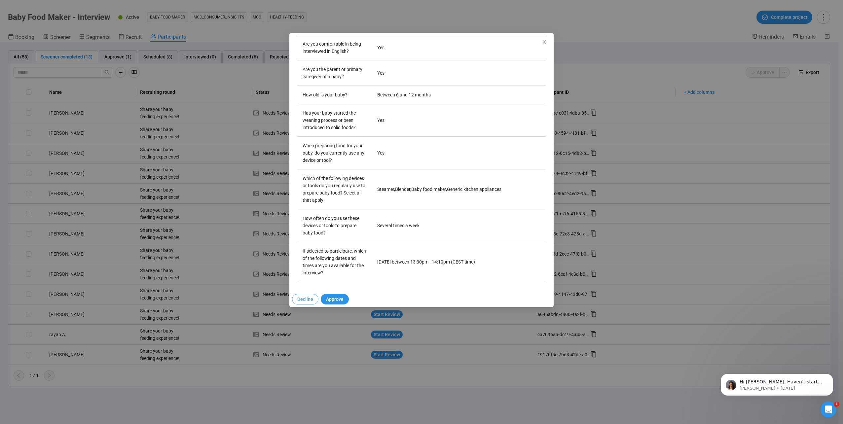
click at [307, 298] on span "Decline" at bounding box center [305, 299] width 16 height 7
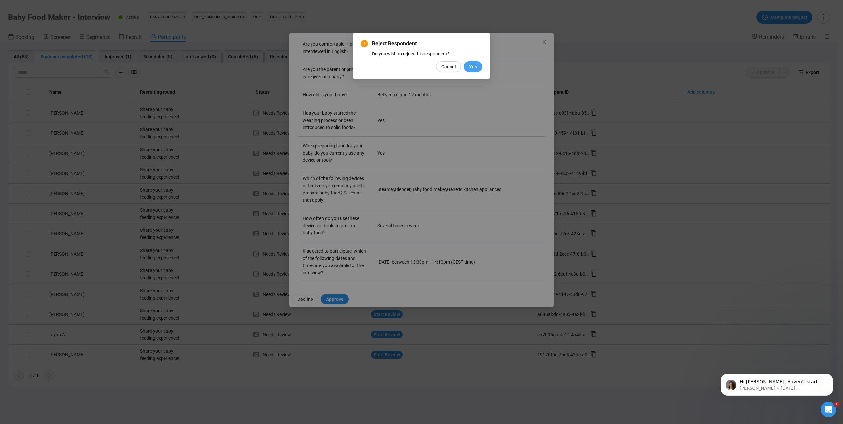
click at [475, 65] on span "Yes" at bounding box center [473, 66] width 8 height 7
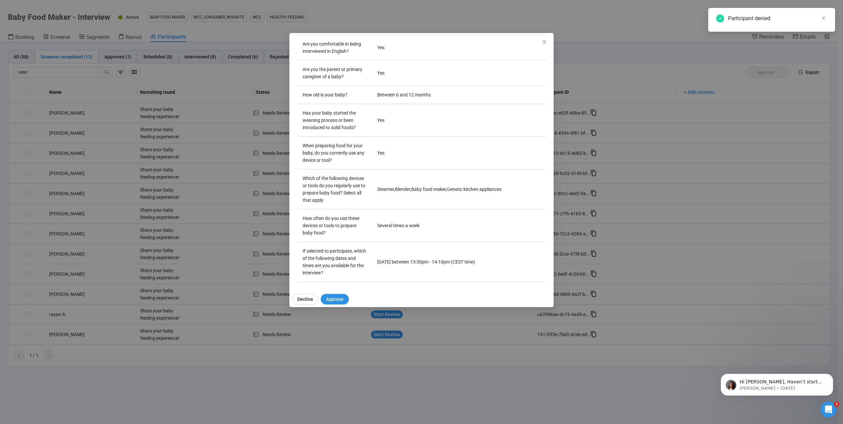
click at [544, 42] on icon "close" at bounding box center [544, 41] width 5 height 5
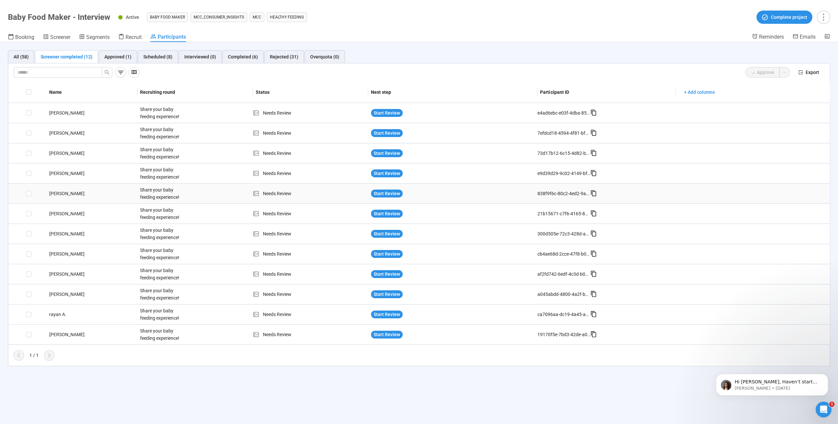
click at [59, 198] on td "[PERSON_NAME]" at bounding box center [92, 194] width 91 height 20
click at [59, 192] on div "[PERSON_NAME]" at bounding box center [92, 193] width 91 height 7
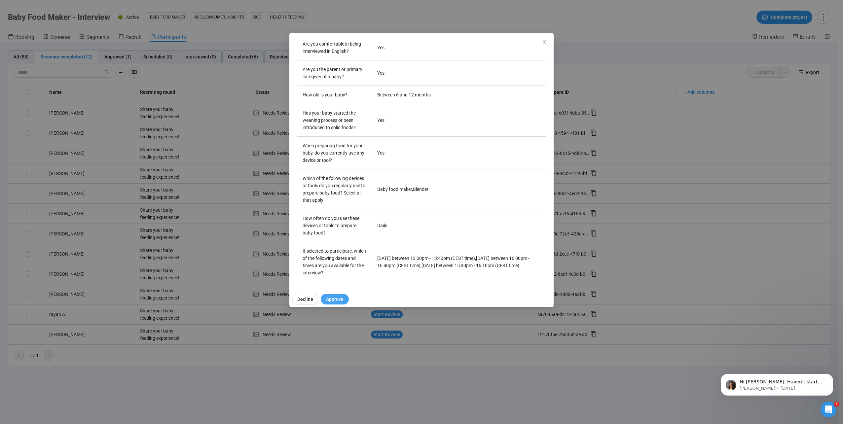
click at [338, 299] on span "Approve" at bounding box center [335, 299] width 18 height 7
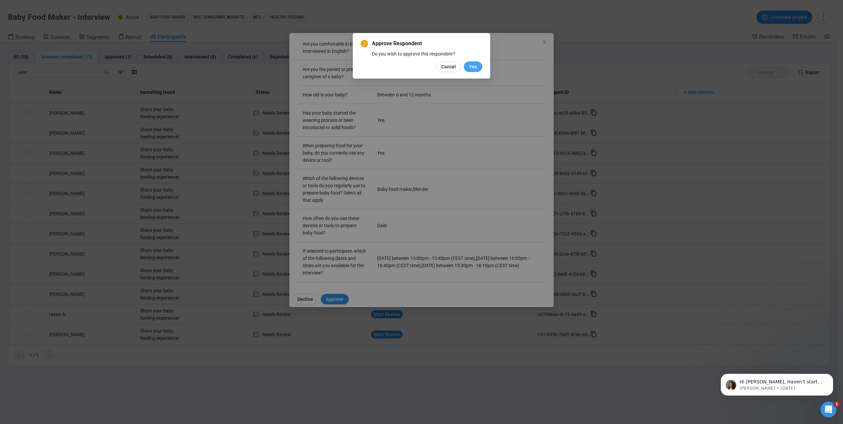
click at [476, 66] on span "Yes" at bounding box center [473, 66] width 8 height 7
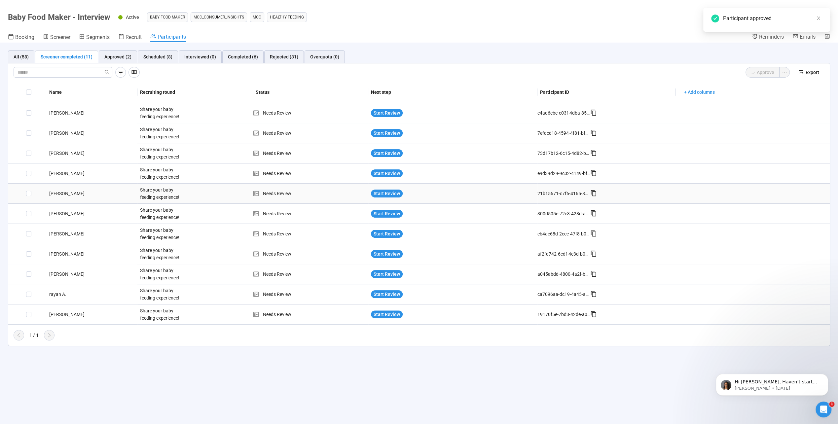
click at [58, 190] on div "[PERSON_NAME]" at bounding box center [92, 193] width 91 height 7
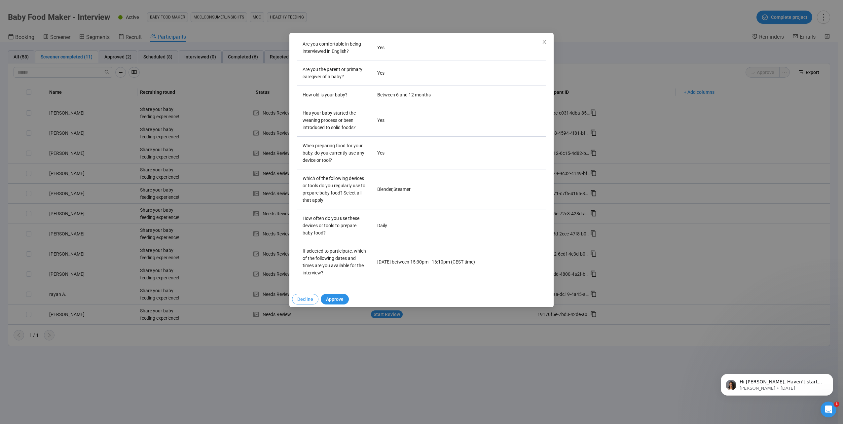
click at [311, 302] on span "Decline" at bounding box center [305, 299] width 16 height 7
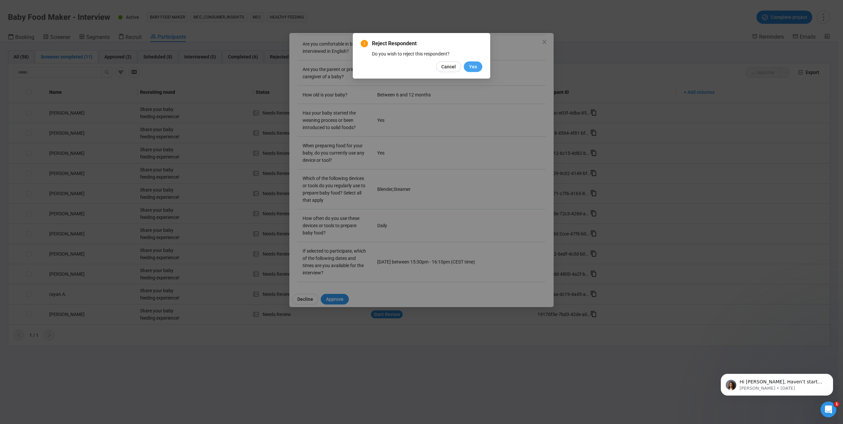
click at [476, 65] on span "Yes" at bounding box center [473, 66] width 8 height 7
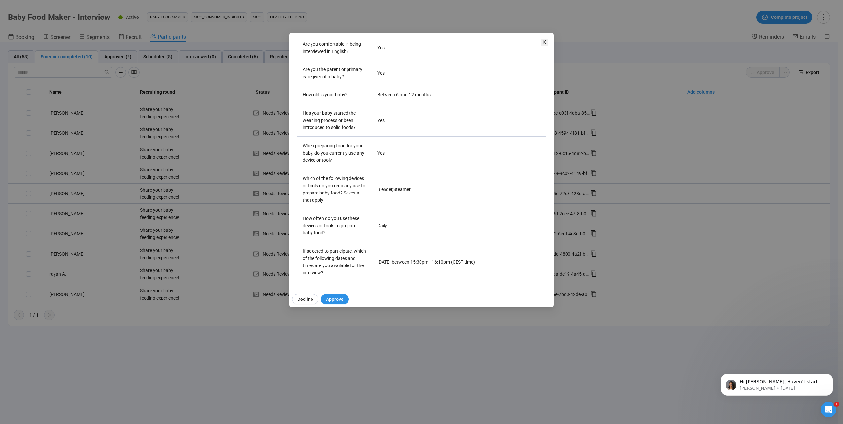
click at [541, 42] on span "Close" at bounding box center [544, 42] width 7 height 7
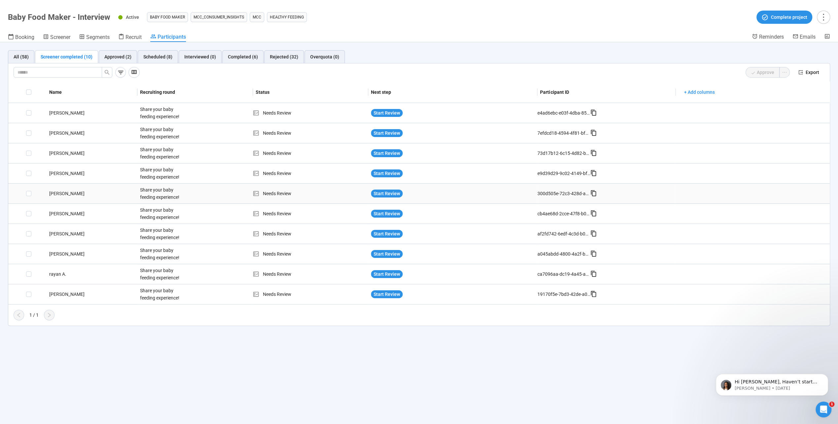
click at [59, 195] on div "[PERSON_NAME]" at bounding box center [92, 193] width 91 height 7
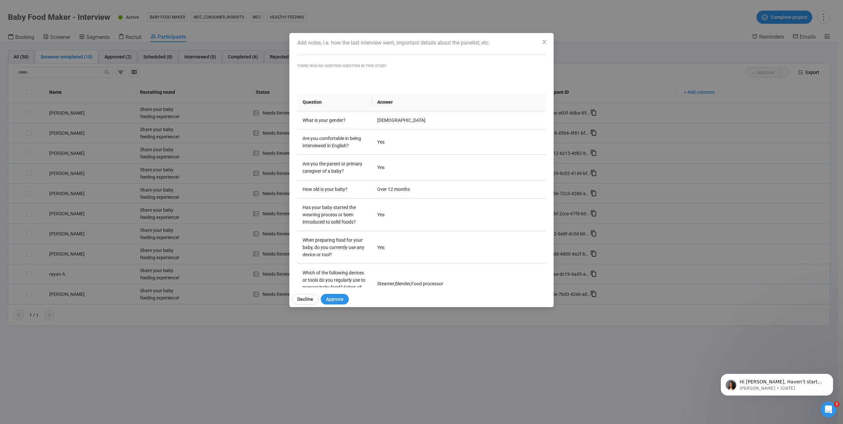
scroll to position [132, 0]
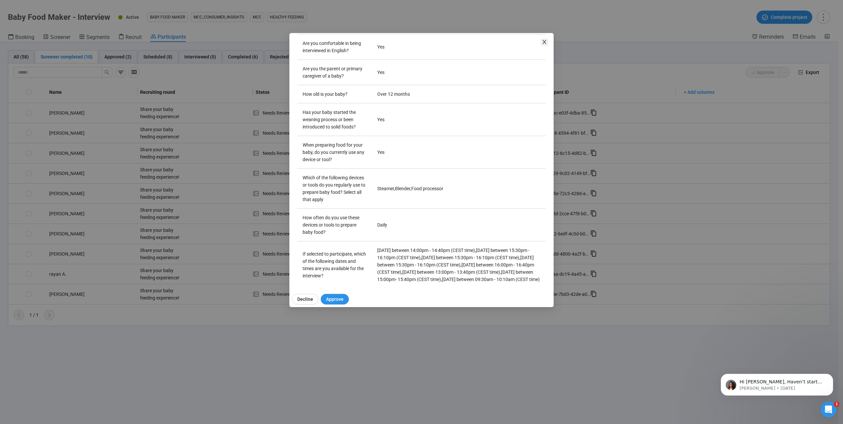
click at [542, 43] on icon "close" at bounding box center [544, 41] width 5 height 5
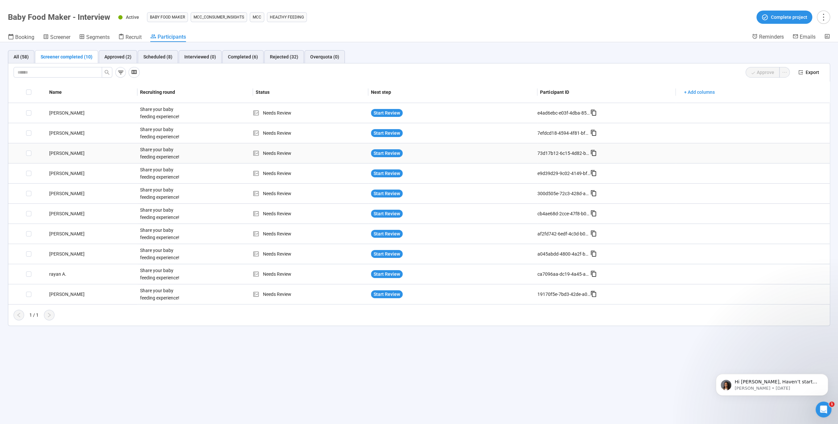
click at [57, 153] on div "[PERSON_NAME]" at bounding box center [92, 153] width 91 height 7
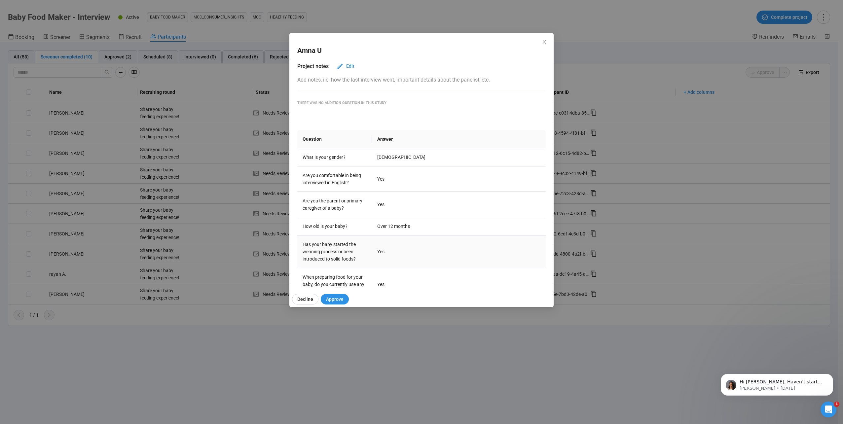
scroll to position [131, 0]
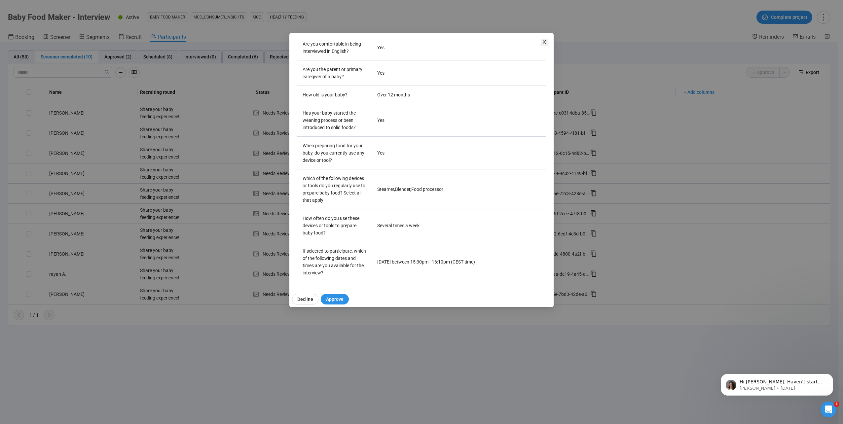
click at [543, 39] on span "Close" at bounding box center [544, 42] width 7 height 7
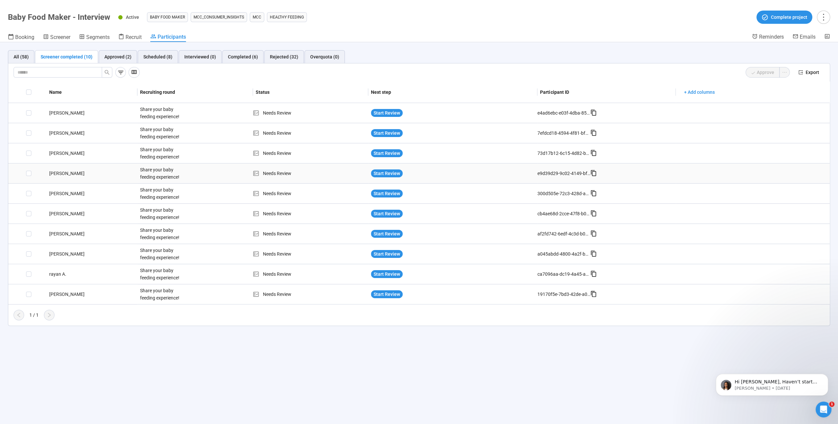
click at [47, 177] on td "[PERSON_NAME]" at bounding box center [92, 174] width 91 height 20
click at [53, 174] on div "[PERSON_NAME]" at bounding box center [92, 173] width 91 height 7
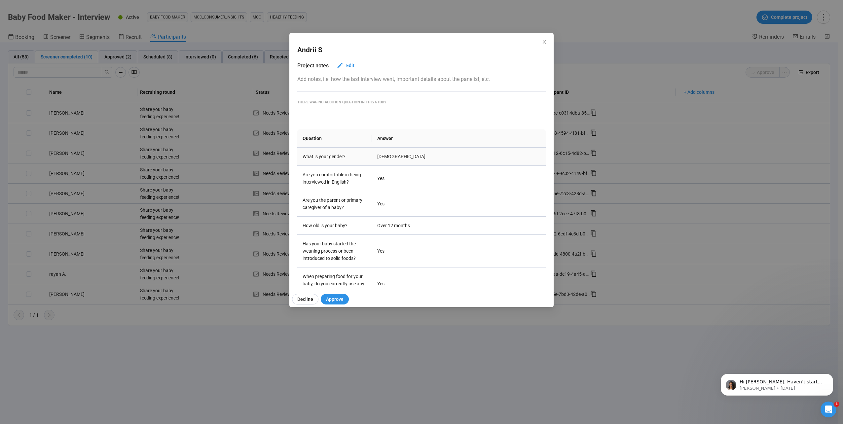
scroll to position [0, 0]
click at [542, 40] on icon "close" at bounding box center [544, 41] width 5 height 5
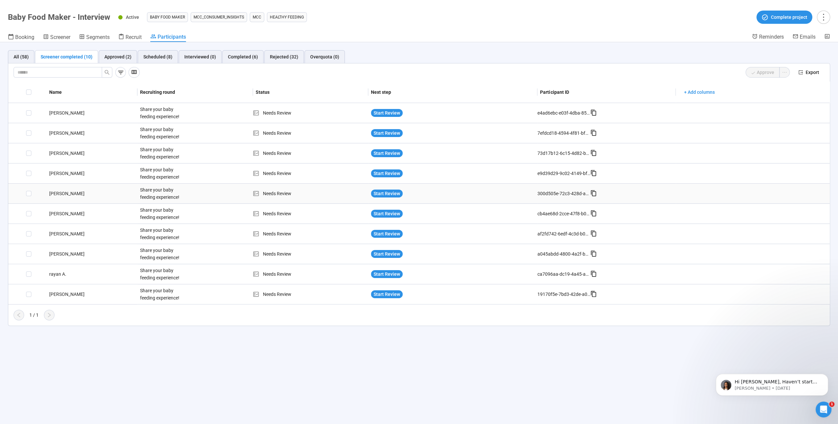
click at [51, 194] on div "[PERSON_NAME]" at bounding box center [92, 193] width 91 height 7
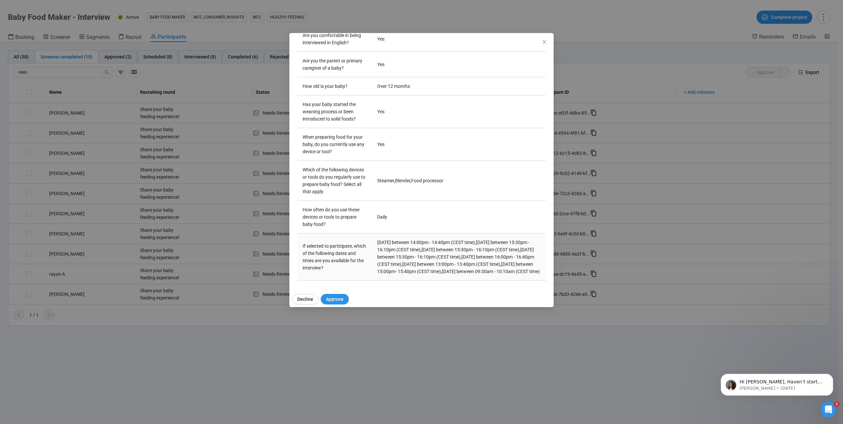
scroll to position [153, 0]
click at [543, 43] on icon "close" at bounding box center [544, 41] width 5 height 5
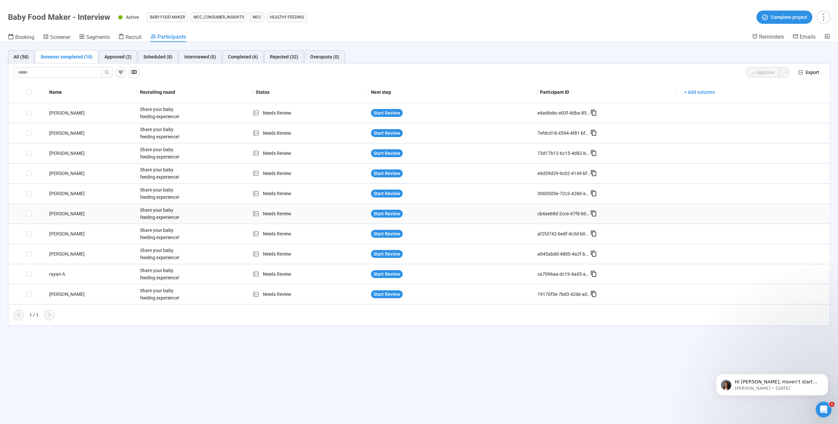
click at [54, 217] on td "[PERSON_NAME]" at bounding box center [92, 214] width 91 height 20
click at [58, 213] on div "[PERSON_NAME]" at bounding box center [92, 213] width 91 height 7
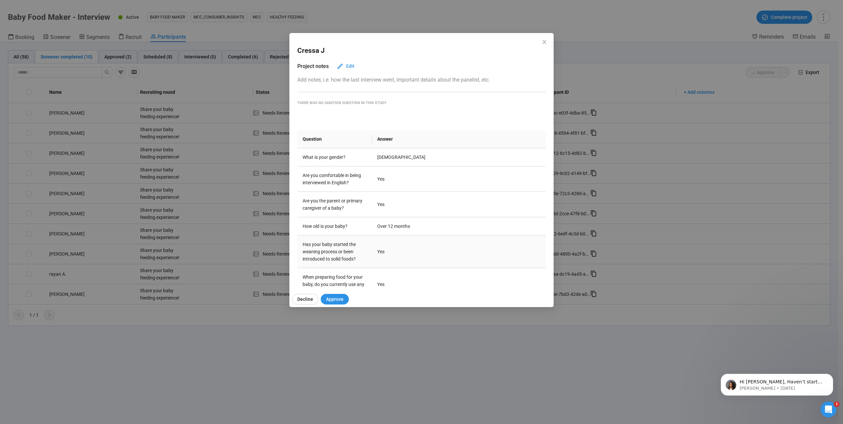
scroll to position [131, 0]
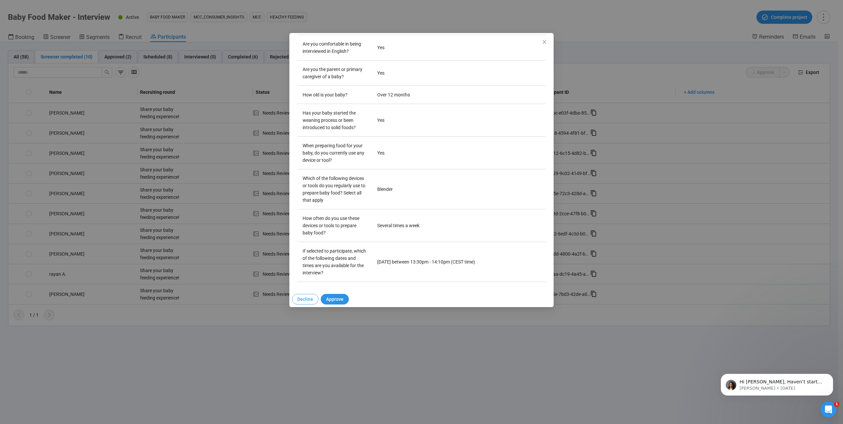
click at [299, 299] on span "Decline" at bounding box center [305, 299] width 16 height 7
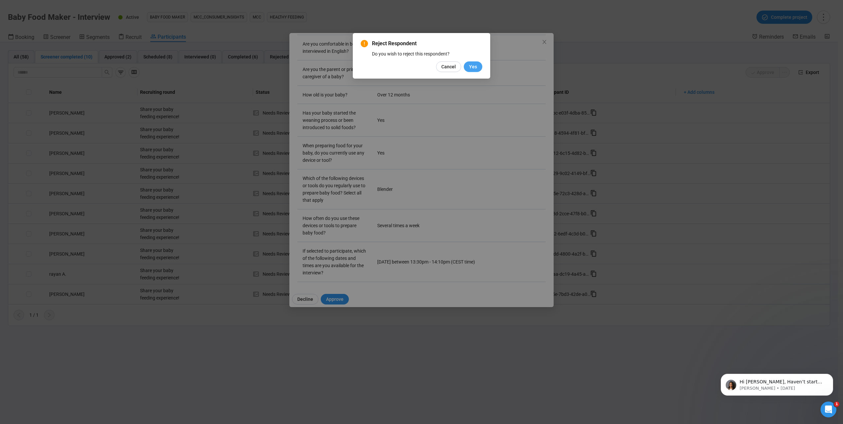
click at [472, 66] on span "Yes" at bounding box center [473, 66] width 8 height 7
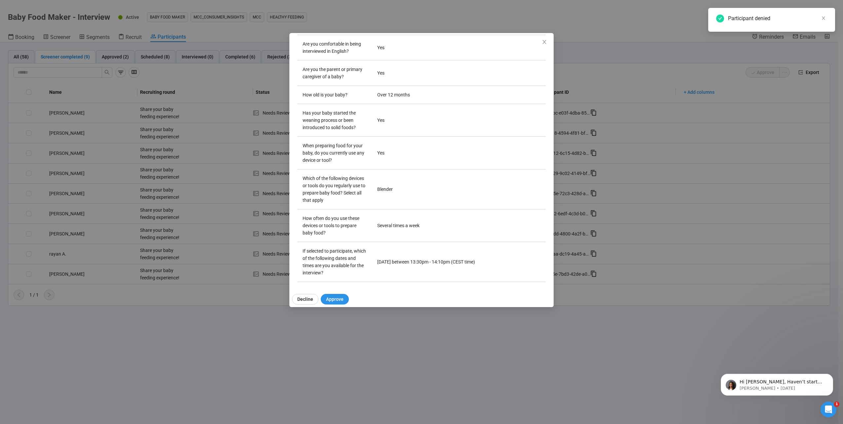
click at [543, 43] on icon "close" at bounding box center [544, 42] width 4 height 4
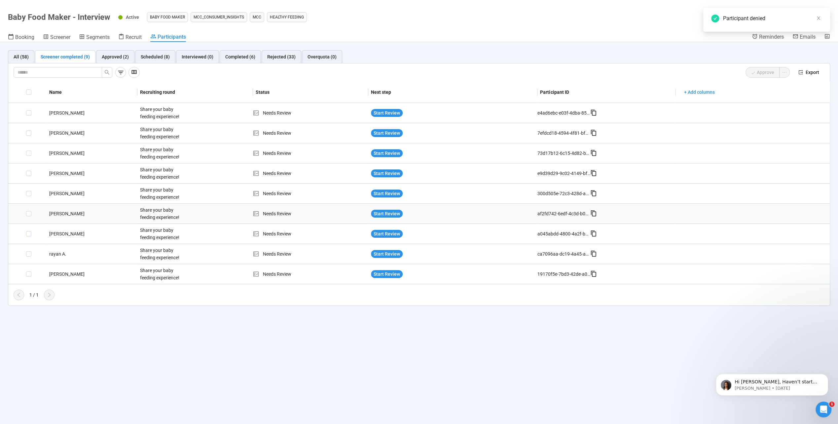
click at [58, 209] on td "[PERSON_NAME]" at bounding box center [92, 214] width 91 height 20
click at [55, 214] on div "[PERSON_NAME]" at bounding box center [92, 213] width 91 height 7
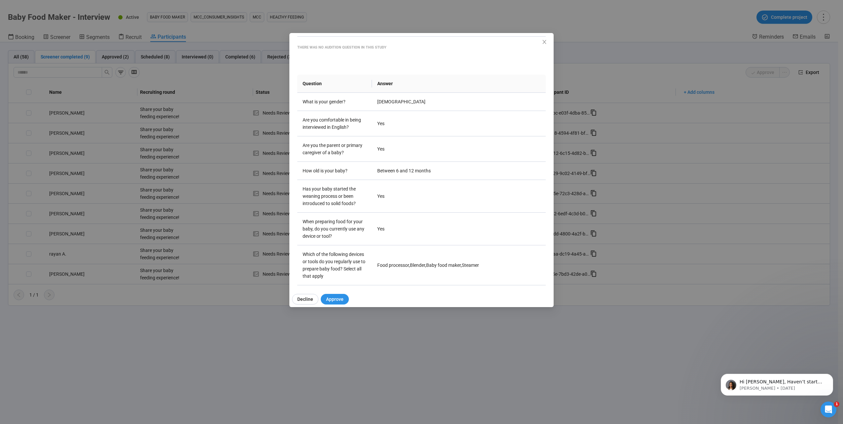
scroll to position [21, 0]
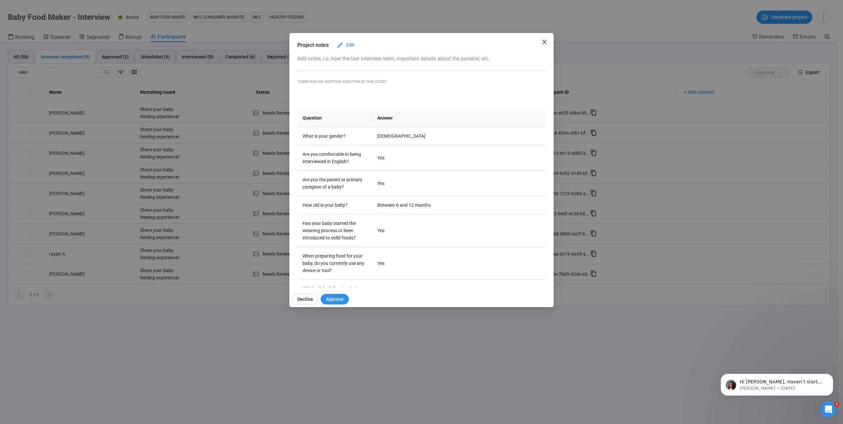
click at [544, 44] on icon "close" at bounding box center [544, 41] width 5 height 5
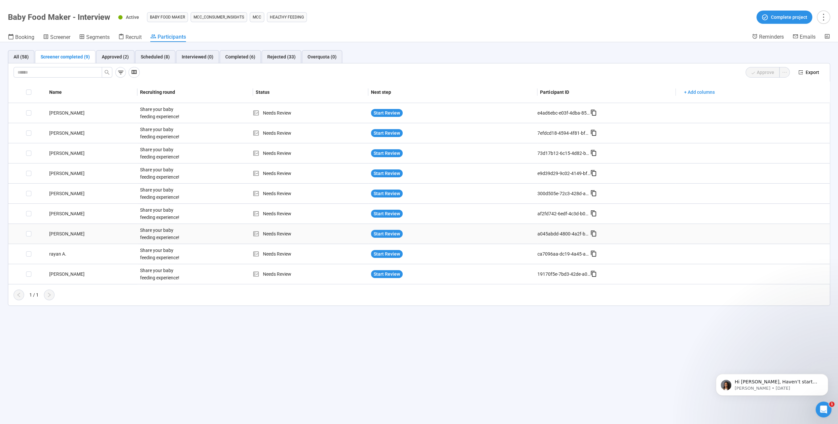
click at [54, 234] on div "[PERSON_NAME]" at bounding box center [92, 233] width 91 height 7
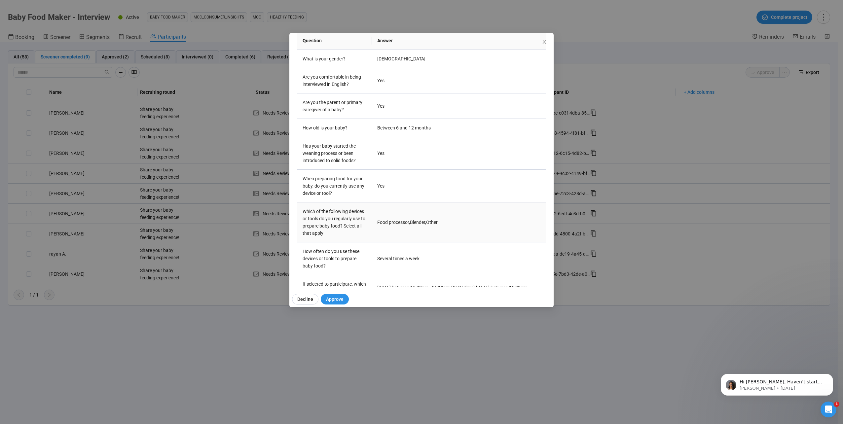
scroll to position [131, 0]
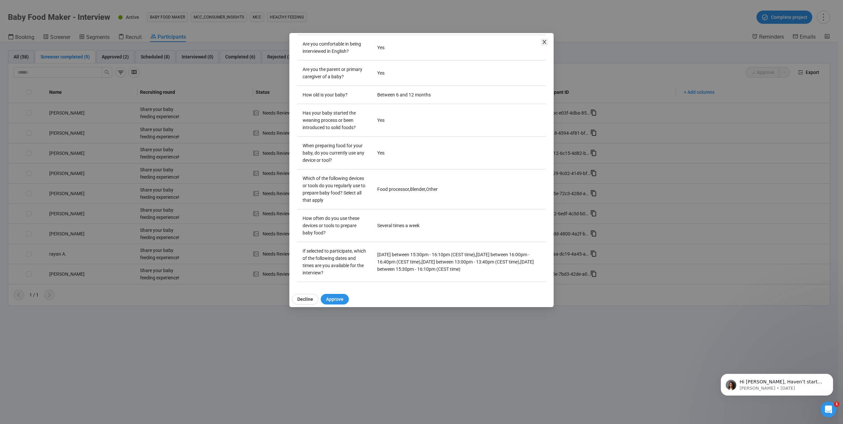
click at [541, 43] on span "Close" at bounding box center [544, 42] width 7 height 7
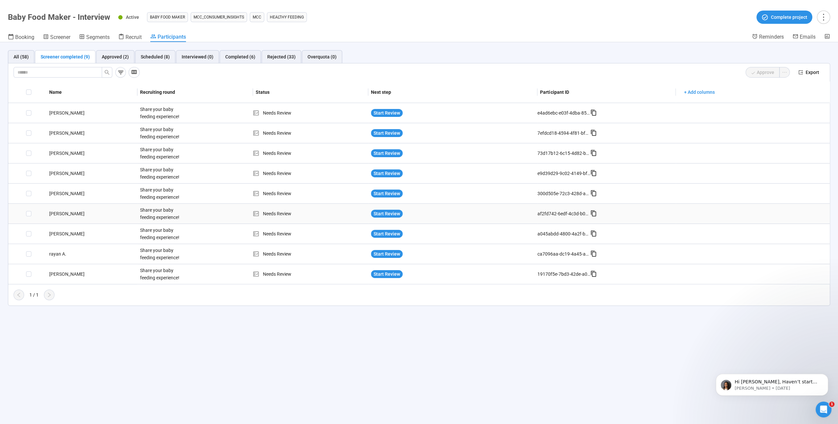
click at [55, 210] on div "[PERSON_NAME]" at bounding box center [92, 213] width 91 height 7
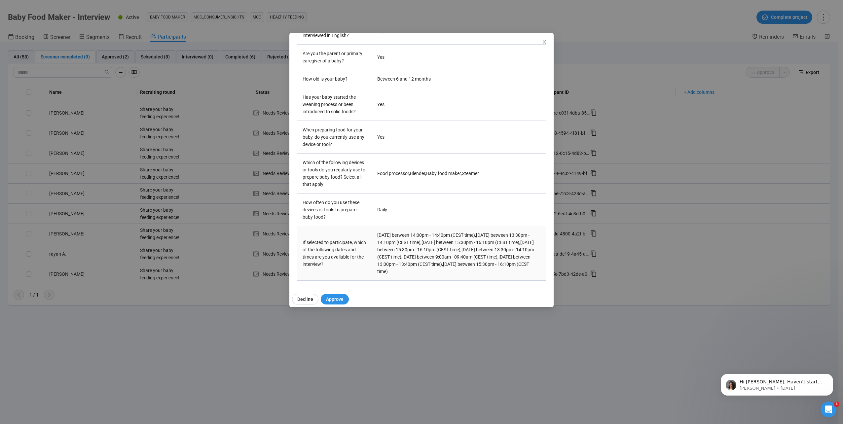
scroll to position [153, 0]
click at [336, 299] on span "Approve" at bounding box center [335, 299] width 18 height 7
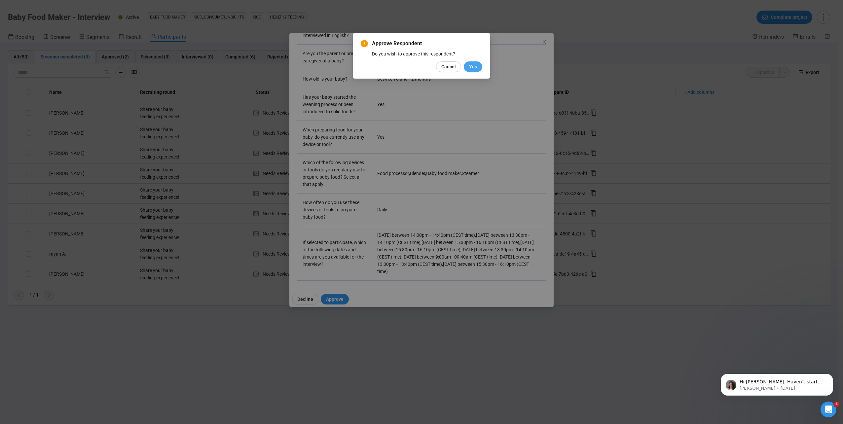
click at [474, 71] on button "Yes" at bounding box center [473, 66] width 18 height 11
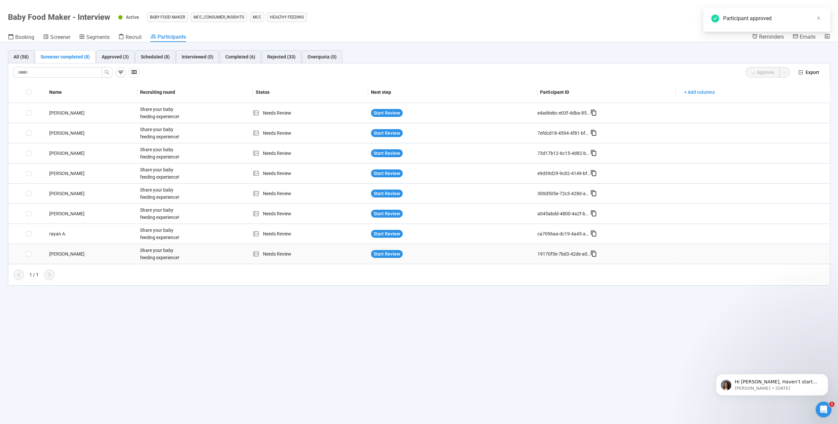
click at [74, 253] on div "[PERSON_NAME]" at bounding box center [92, 253] width 91 height 7
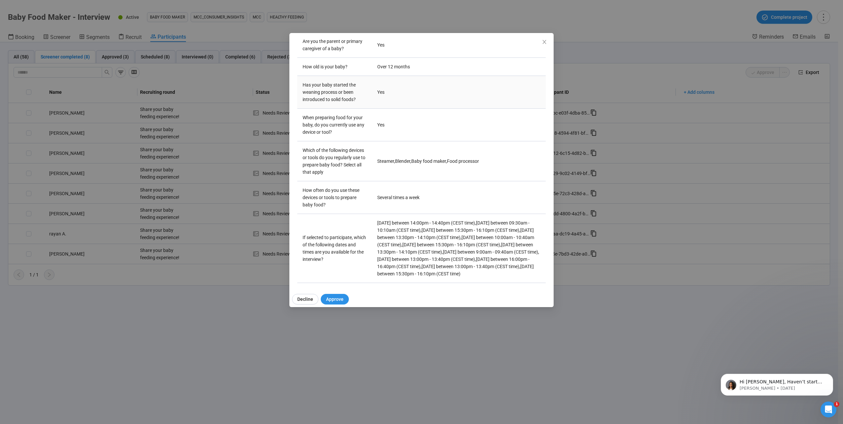
scroll to position [149, 0]
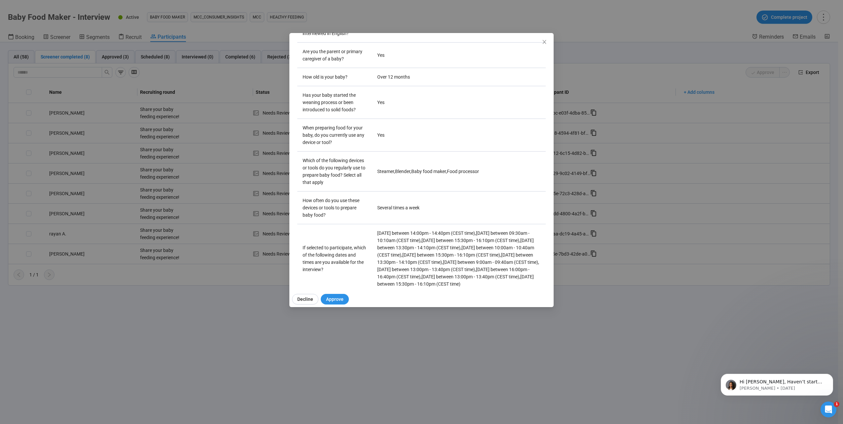
click at [108, 271] on div "[PERSON_NAME] M Project notes Edit Add notes, i.e. how the last interview went,…" at bounding box center [421, 212] width 843 height 424
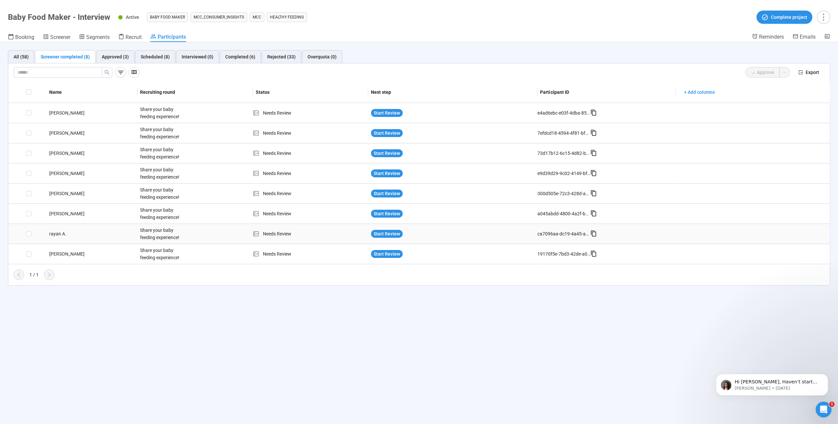
click at [55, 231] on div "rayan A." at bounding box center [92, 233] width 91 height 7
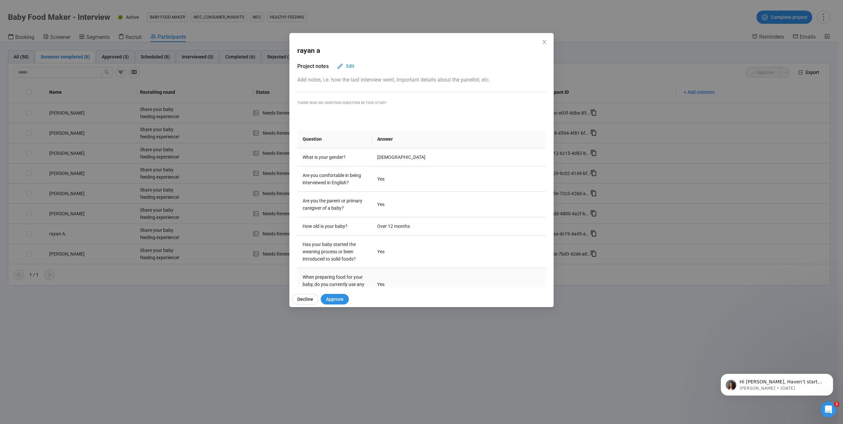
scroll to position [131, 0]
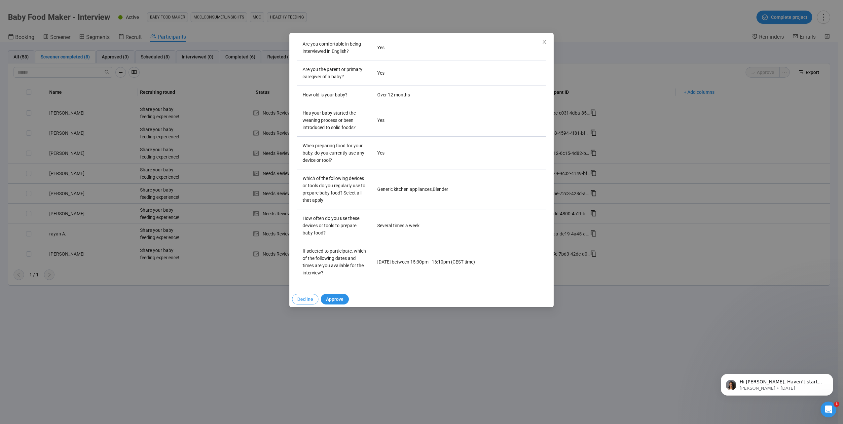
click at [309, 298] on span "Decline" at bounding box center [305, 299] width 16 height 7
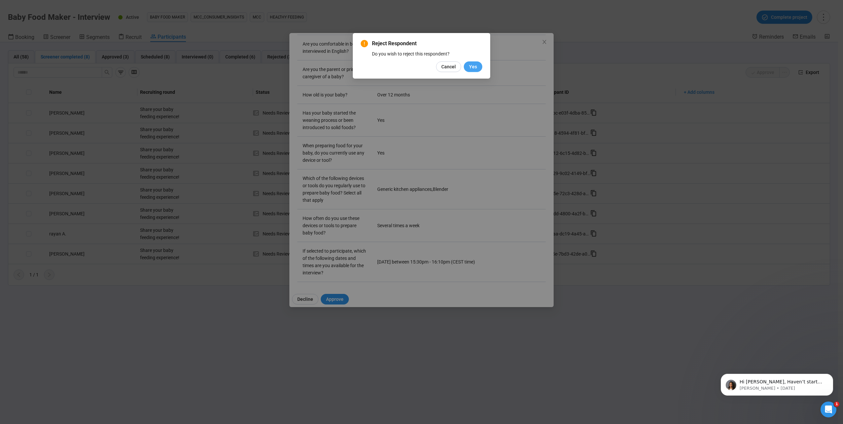
click at [473, 67] on span "Yes" at bounding box center [473, 66] width 8 height 7
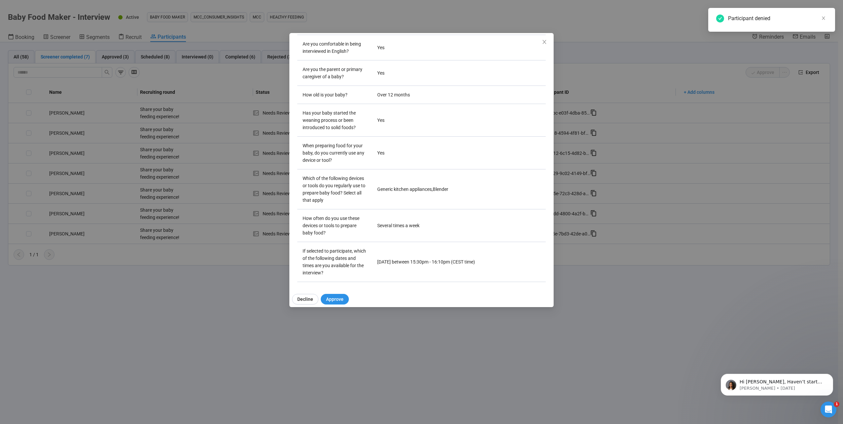
click at [60, 214] on div "rayan a Project notes Edit Add notes, i.e. how the last interview went, importa…" at bounding box center [421, 212] width 843 height 424
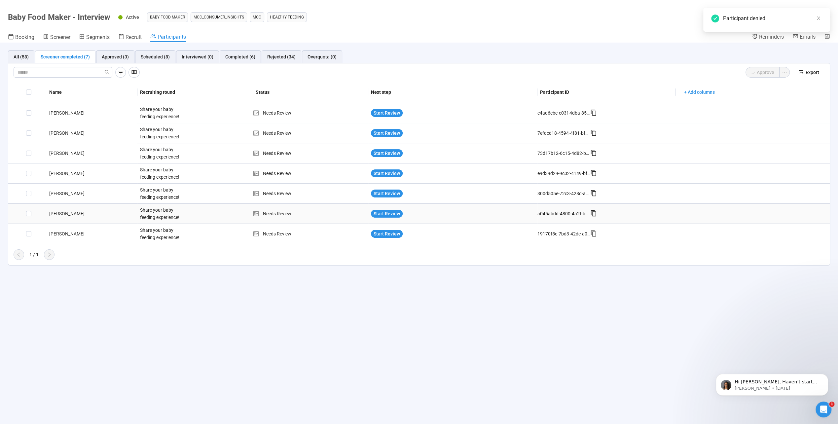
click at [61, 211] on div "[PERSON_NAME]" at bounding box center [92, 213] width 91 height 7
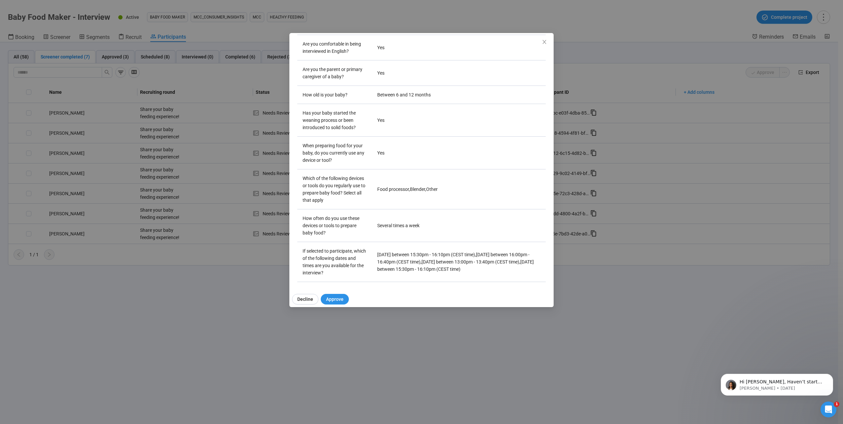
click at [181, 276] on div "meriem l Project notes Edit Add notes, i.e. how the last interview went, import…" at bounding box center [421, 212] width 843 height 424
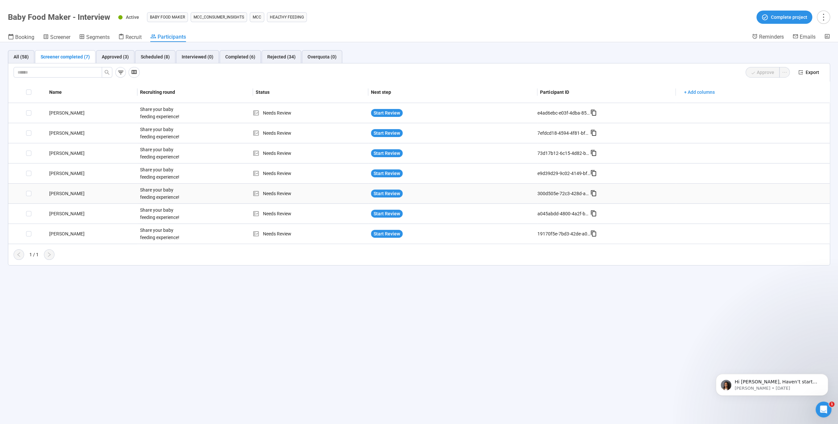
click at [59, 194] on div "[PERSON_NAME]" at bounding box center [92, 193] width 91 height 7
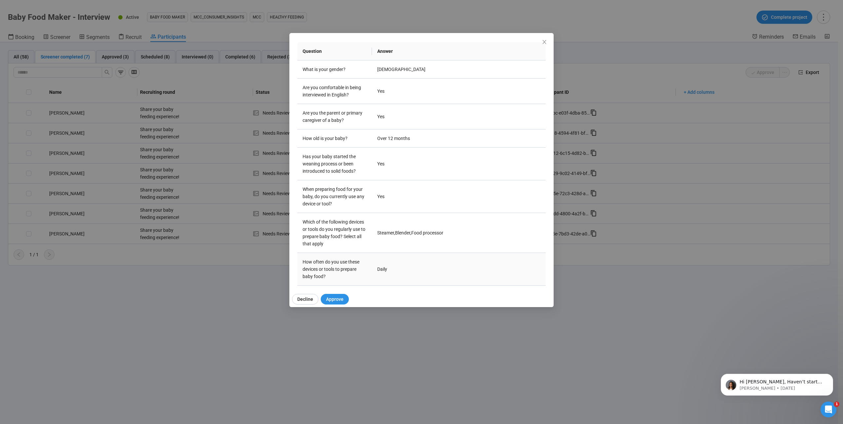
scroll to position [153, 0]
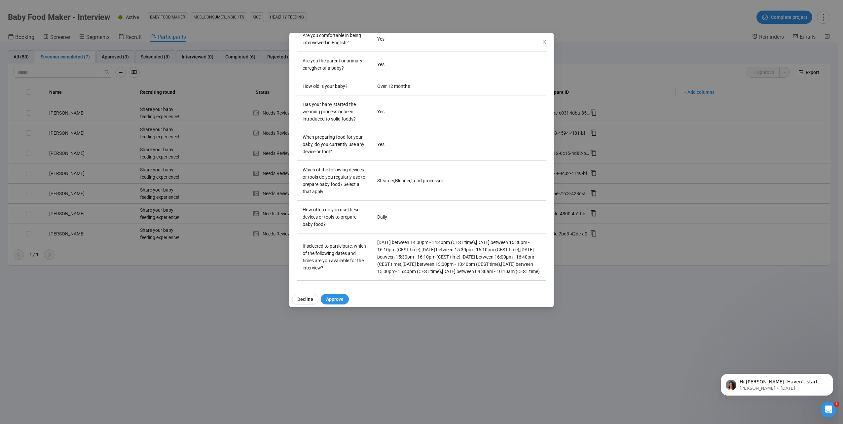
click at [191, 268] on div "[PERSON_NAME] Project notes Edit Add notes, i.e. how the last interview went, i…" at bounding box center [421, 212] width 843 height 424
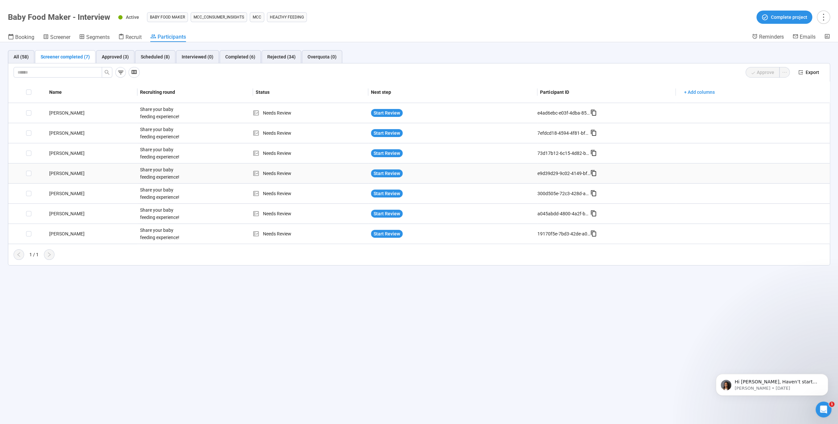
click at [63, 172] on div "[PERSON_NAME]" at bounding box center [92, 173] width 91 height 7
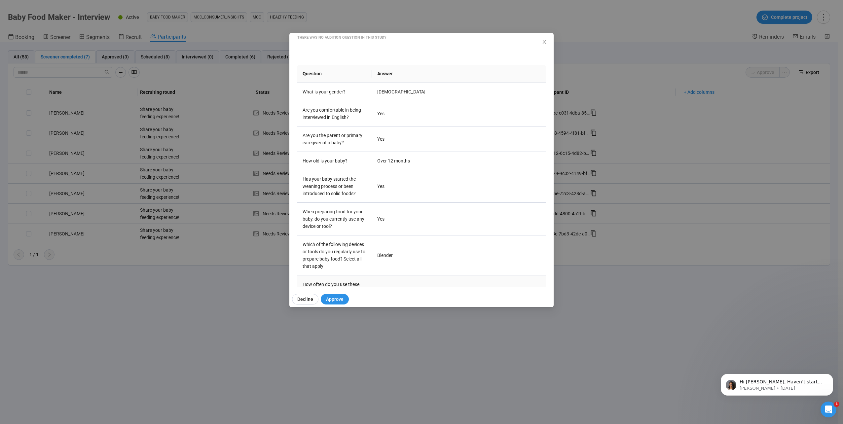
scroll to position [131, 0]
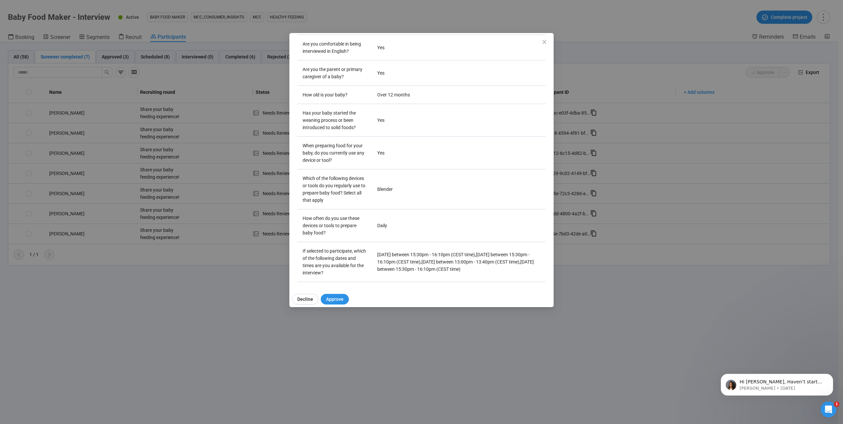
click at [116, 235] on div "[PERSON_NAME] S Project notes Edit Add notes, i.e. how the last interview went,…" at bounding box center [421, 212] width 843 height 424
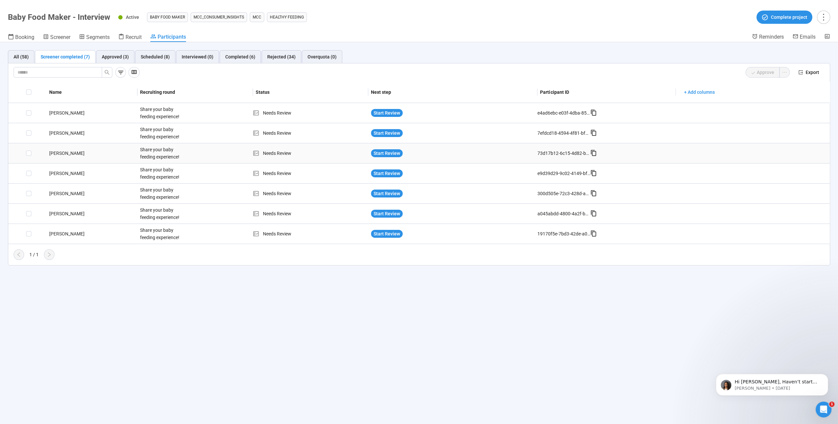
click at [60, 156] on div "[PERSON_NAME]" at bounding box center [92, 153] width 91 height 7
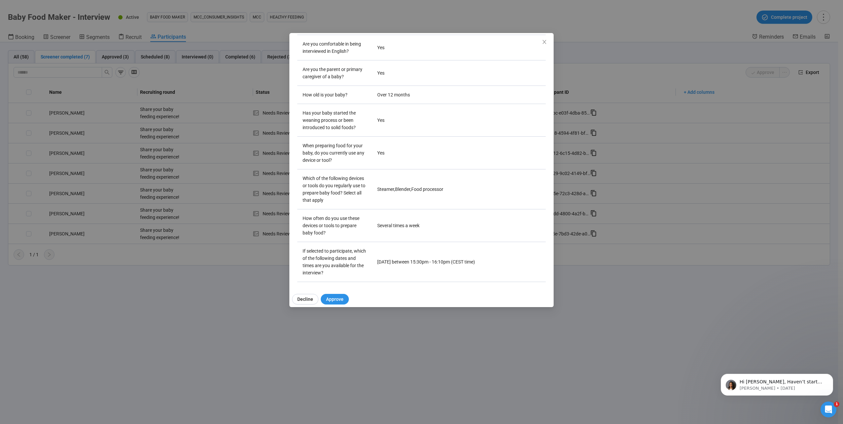
click at [170, 231] on div "Amna U Project notes Edit Add notes, i.e. how the last interview went, importan…" at bounding box center [421, 212] width 843 height 424
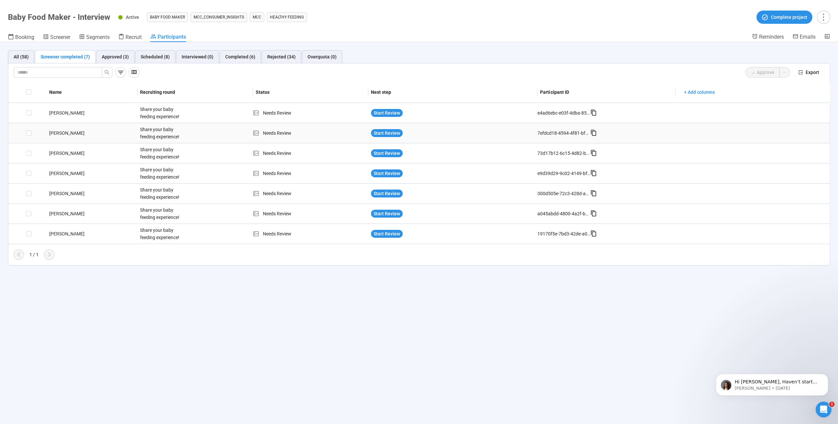
click at [55, 130] on div "[PERSON_NAME]" at bounding box center [92, 132] width 91 height 7
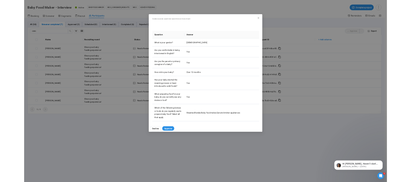
scroll to position [0, 0]
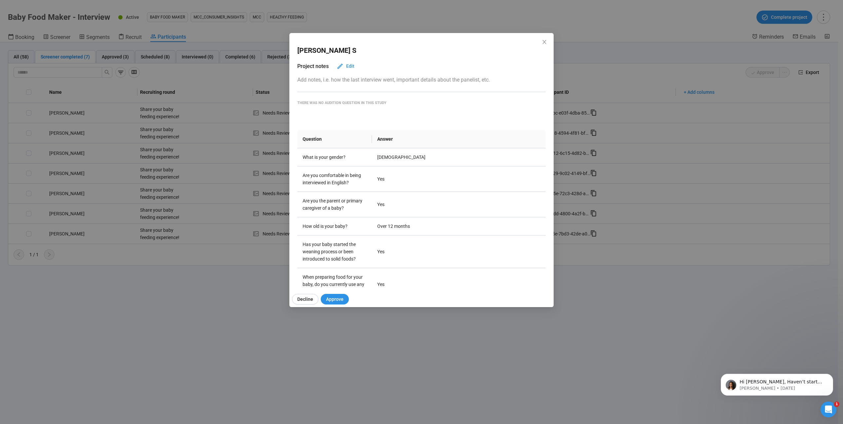
click at [146, 225] on div "[PERSON_NAME] S Project notes Edit Add notes, i.e. how the last interview went,…" at bounding box center [421, 212] width 843 height 424
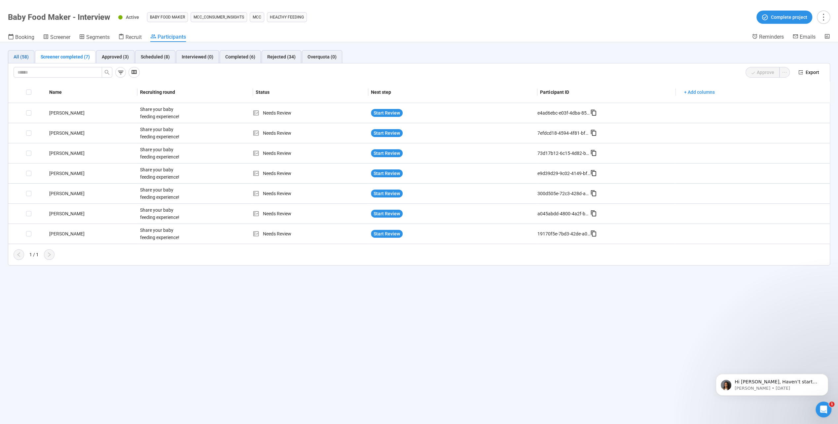
click at [17, 55] on div "All (58)" at bounding box center [21, 56] width 15 height 7
